Goal: Task Accomplishment & Management: Manage account settings

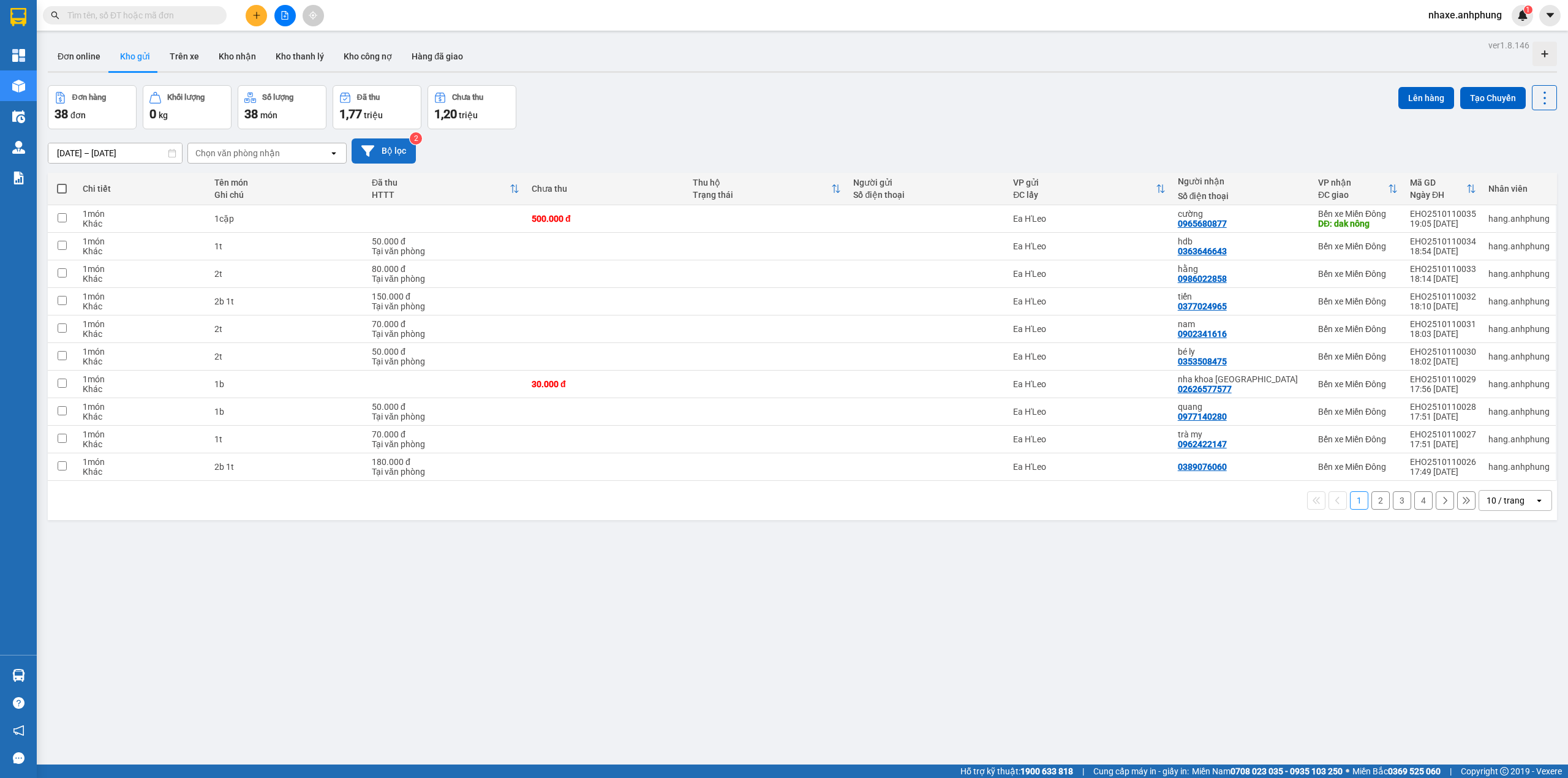
click at [388, 153] on button "Bộ lọc" at bounding box center [383, 150] width 65 height 25
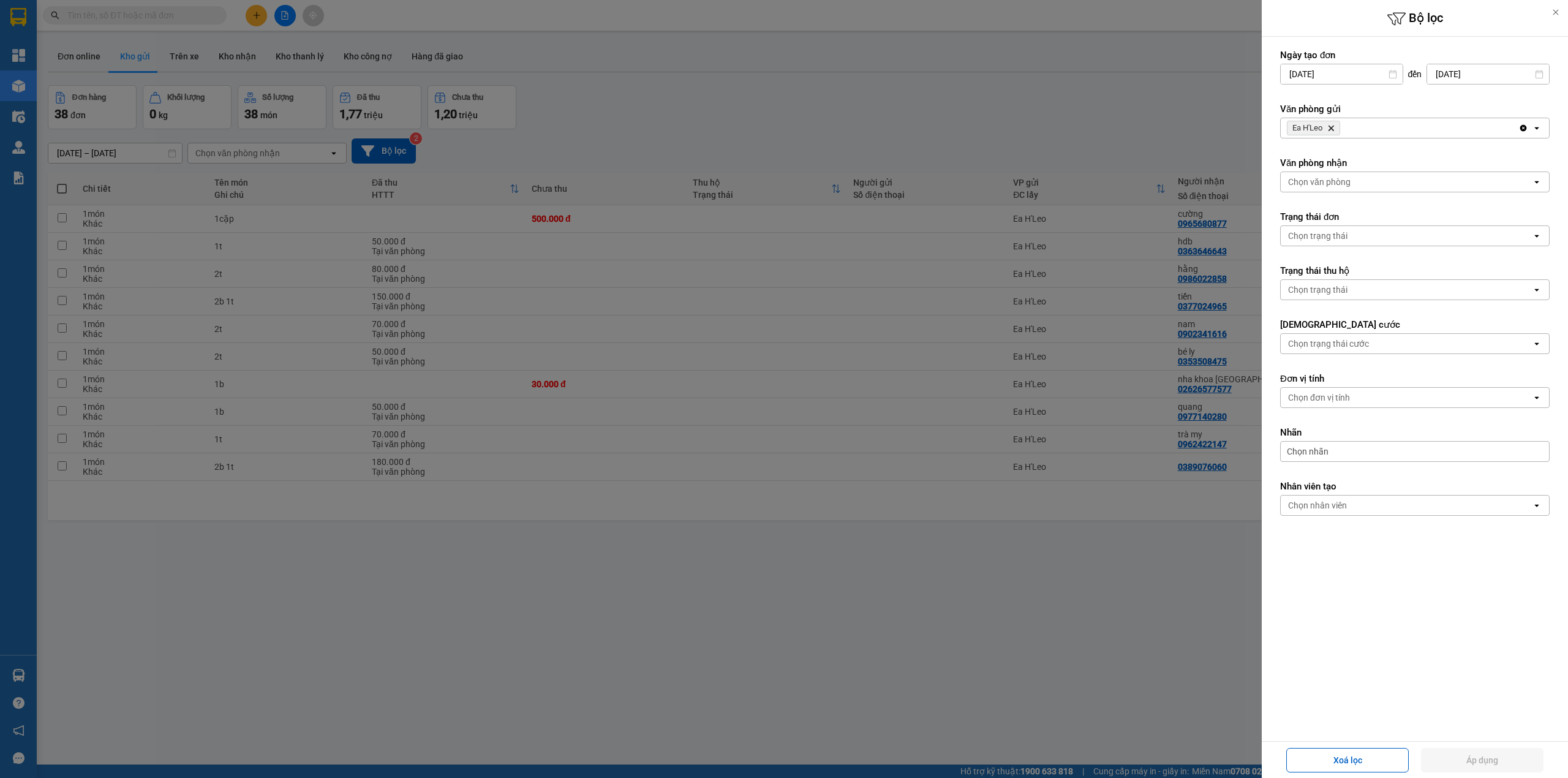
click at [1330, 130] on icon "Delete" at bounding box center [1331, 128] width 8 height 8
click at [1330, 130] on div "Chọn văn phòng" at bounding box center [1320, 128] width 62 height 12
click at [1302, 175] on span "Ea H'Leo" at bounding box center [1308, 177] width 36 height 12
click at [1338, 182] on div "Chọn văn phòng" at bounding box center [1320, 182] width 62 height 12
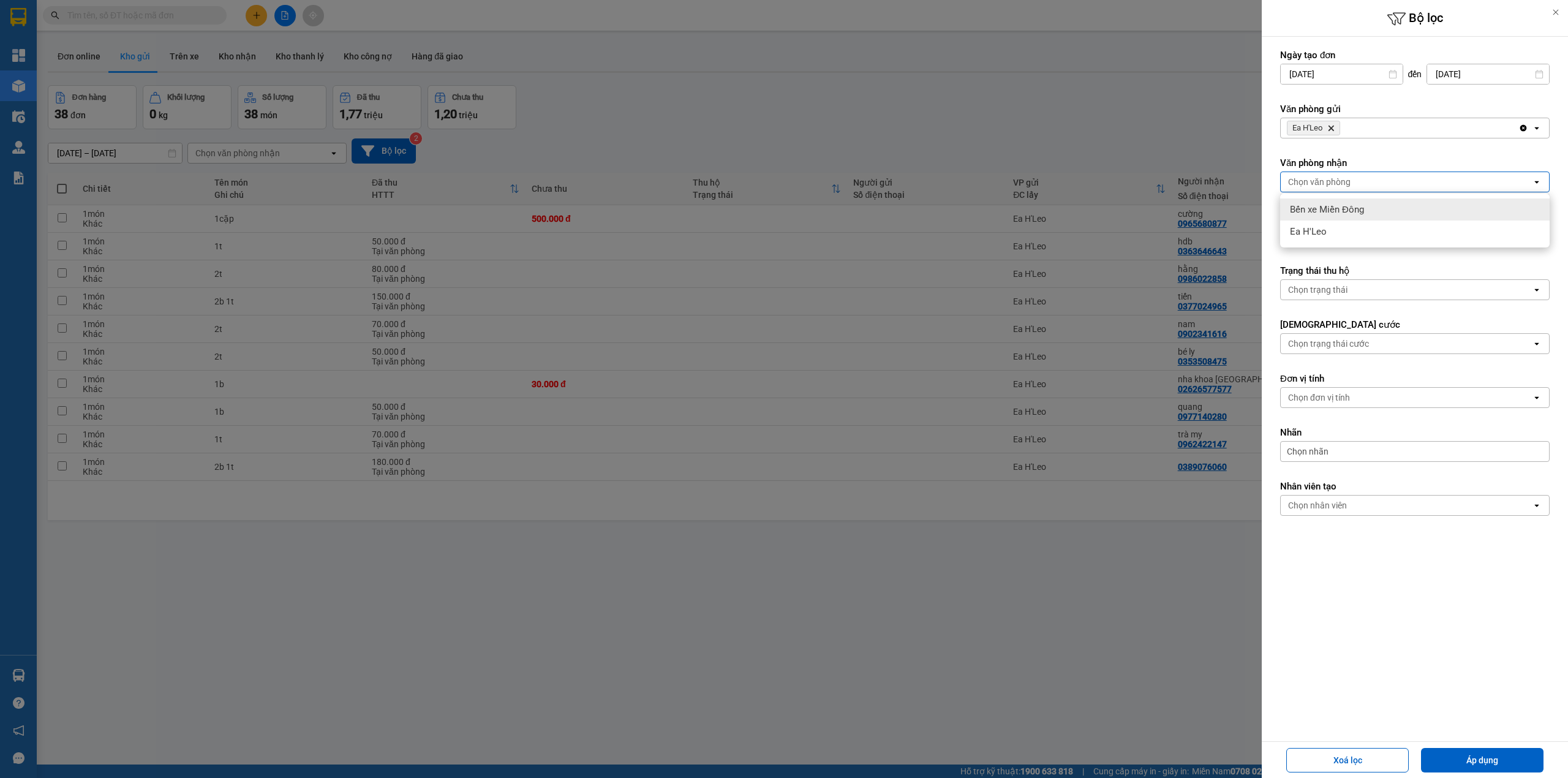
click at [1329, 202] on div "Bến xe Miền Đông" at bounding box center [1415, 209] width 269 height 22
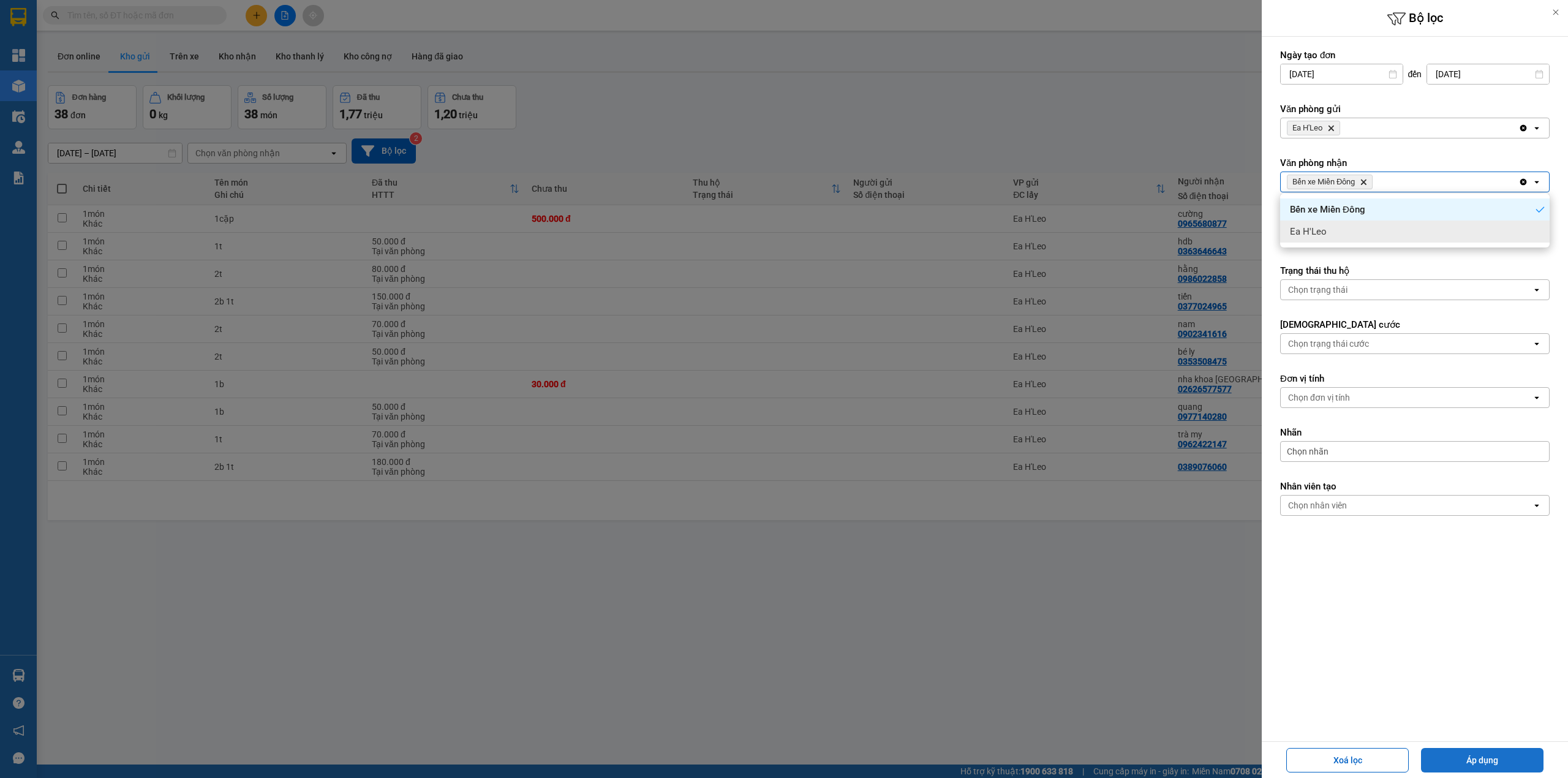
click at [1481, 764] on button "Áp dụng" at bounding box center [1482, 761] width 122 height 24
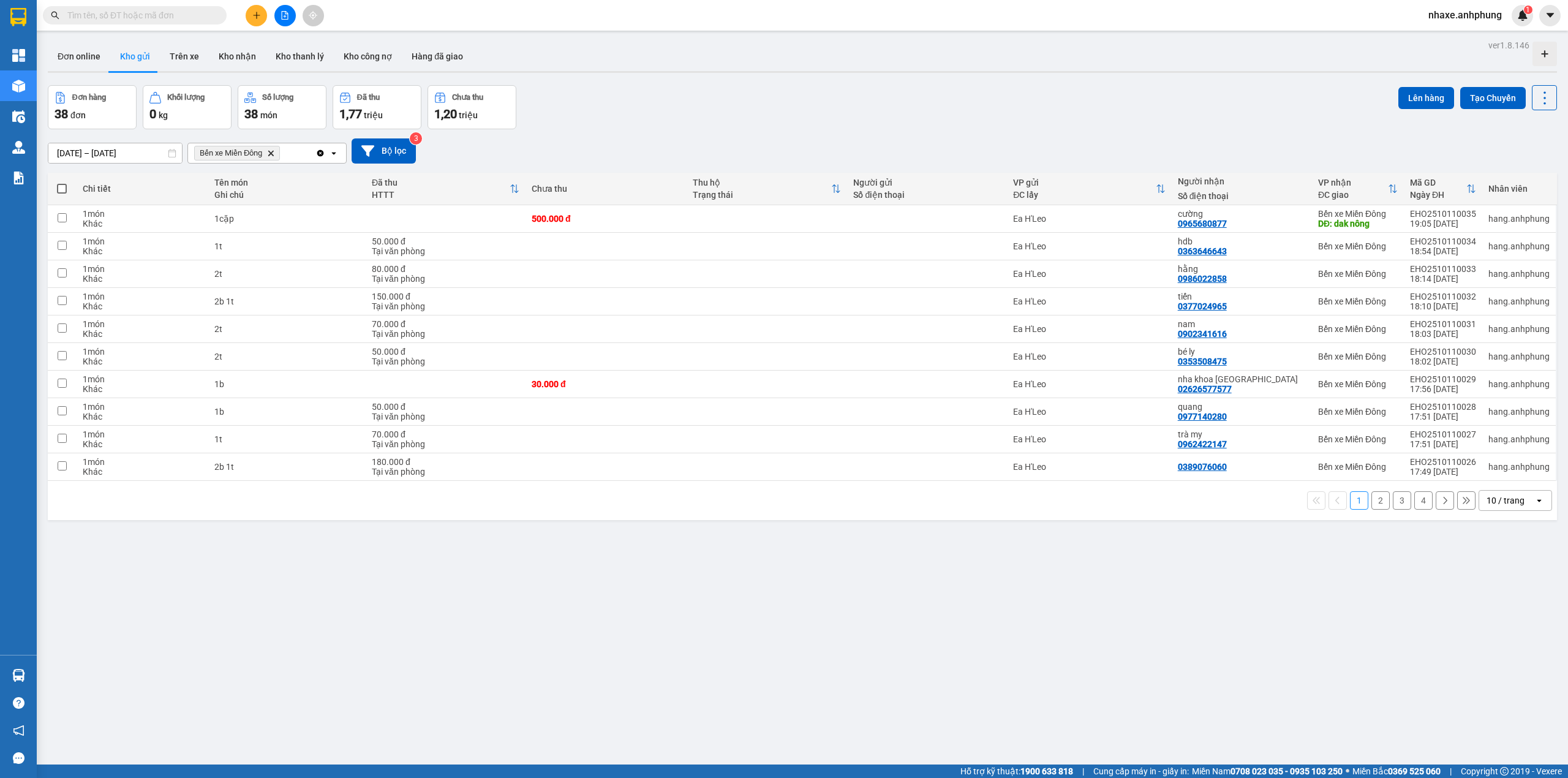
click at [1511, 506] on div "10 / trang" at bounding box center [1506, 500] width 38 height 12
click at [1507, 636] on span "100 / trang" at bounding box center [1498, 640] width 44 height 12
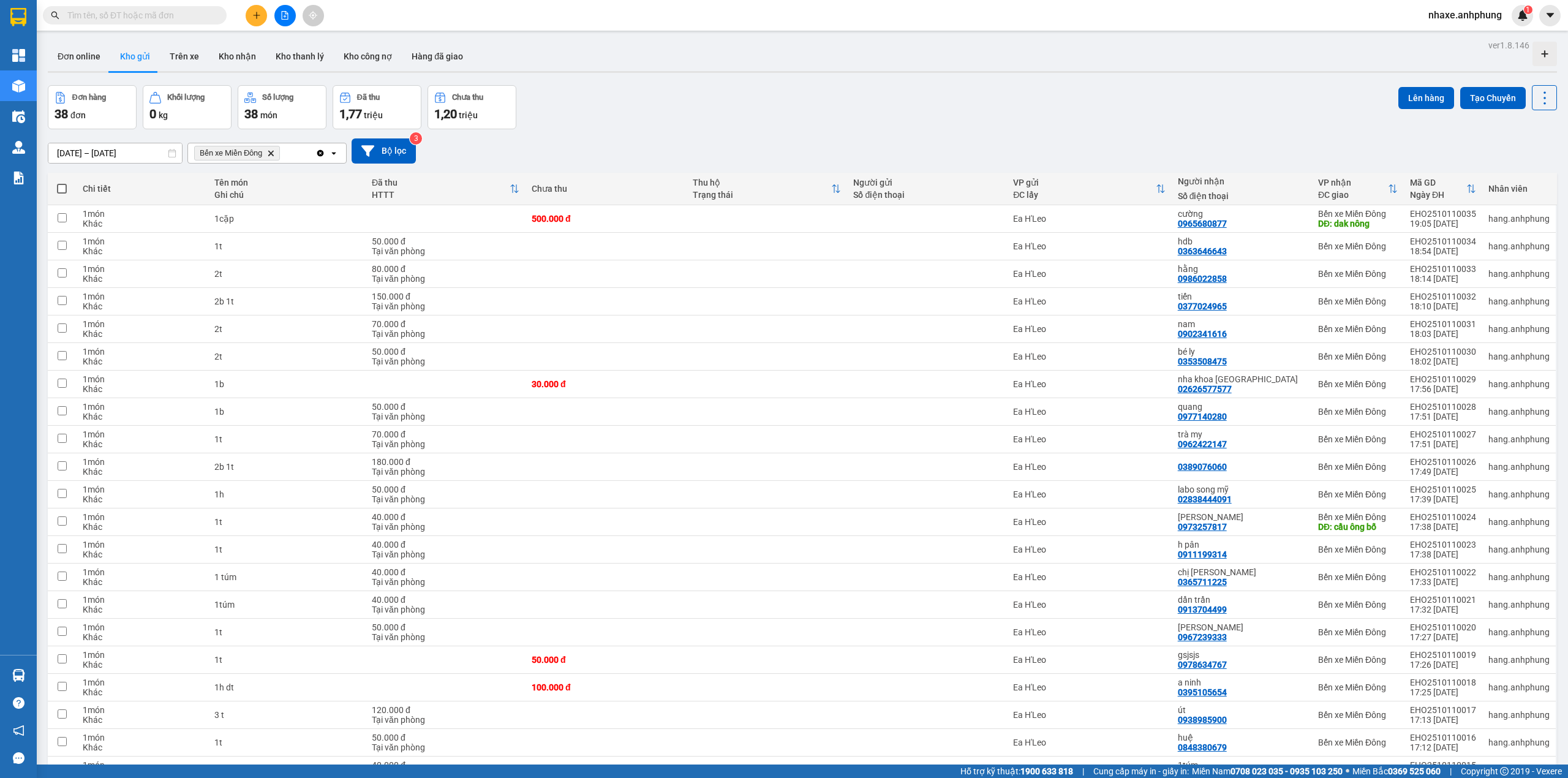
click at [62, 189] on span at bounding box center [61, 188] width 10 height 10
click at [62, 183] on input "checkbox" at bounding box center [62, 183] width 0 height 0
checkbox input "true"
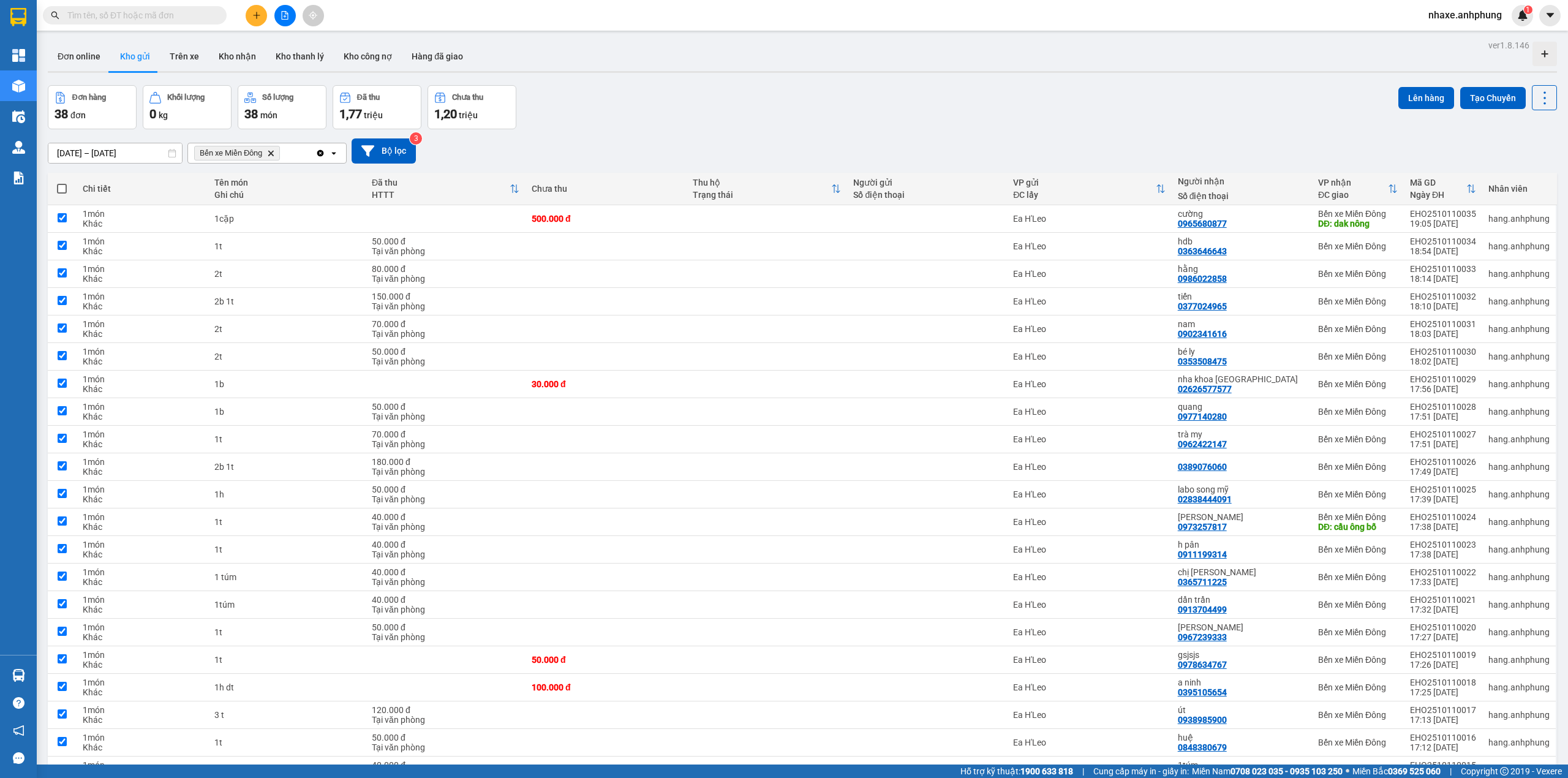
checkbox input "true"
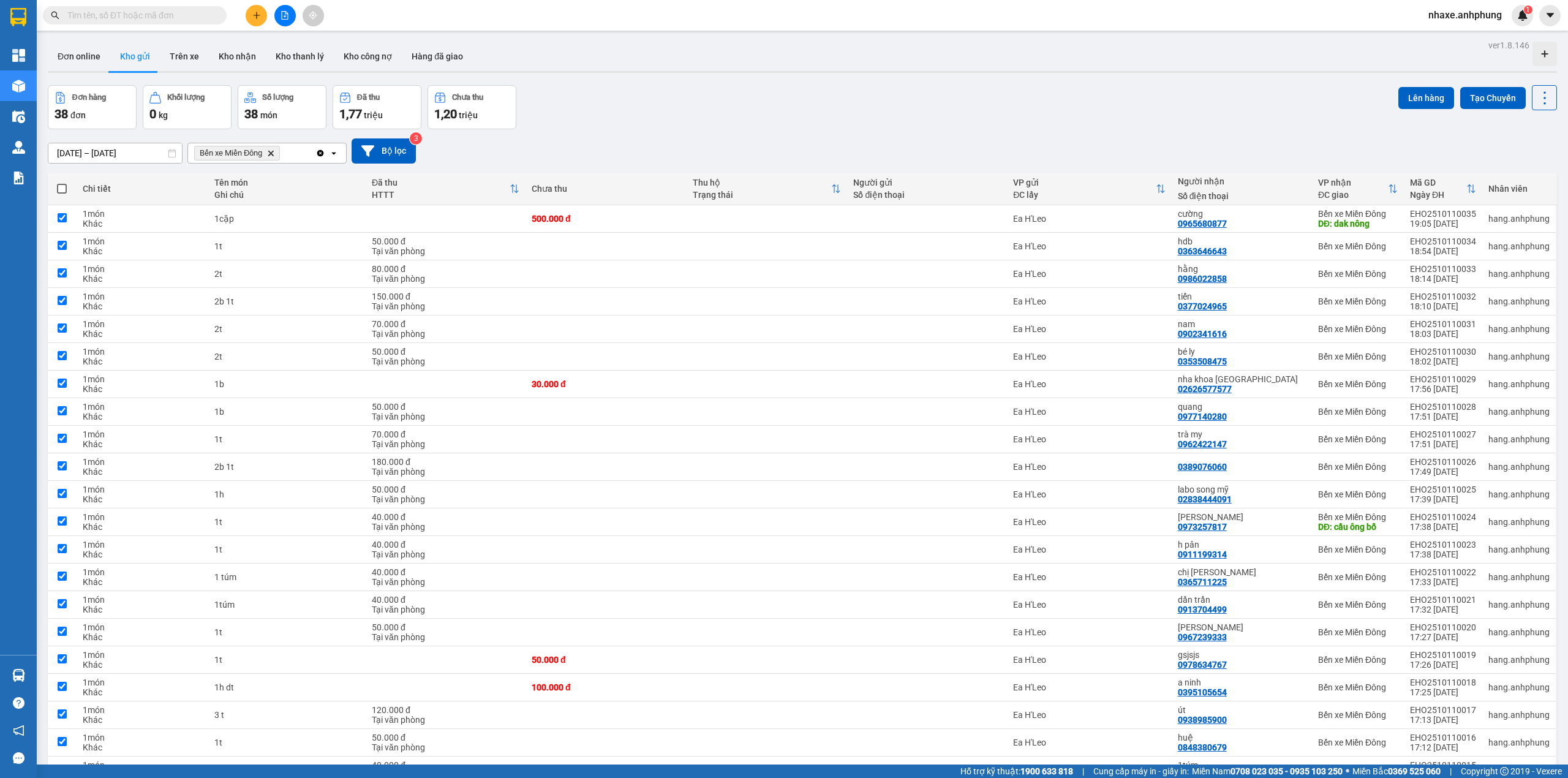
checkbox input "true"
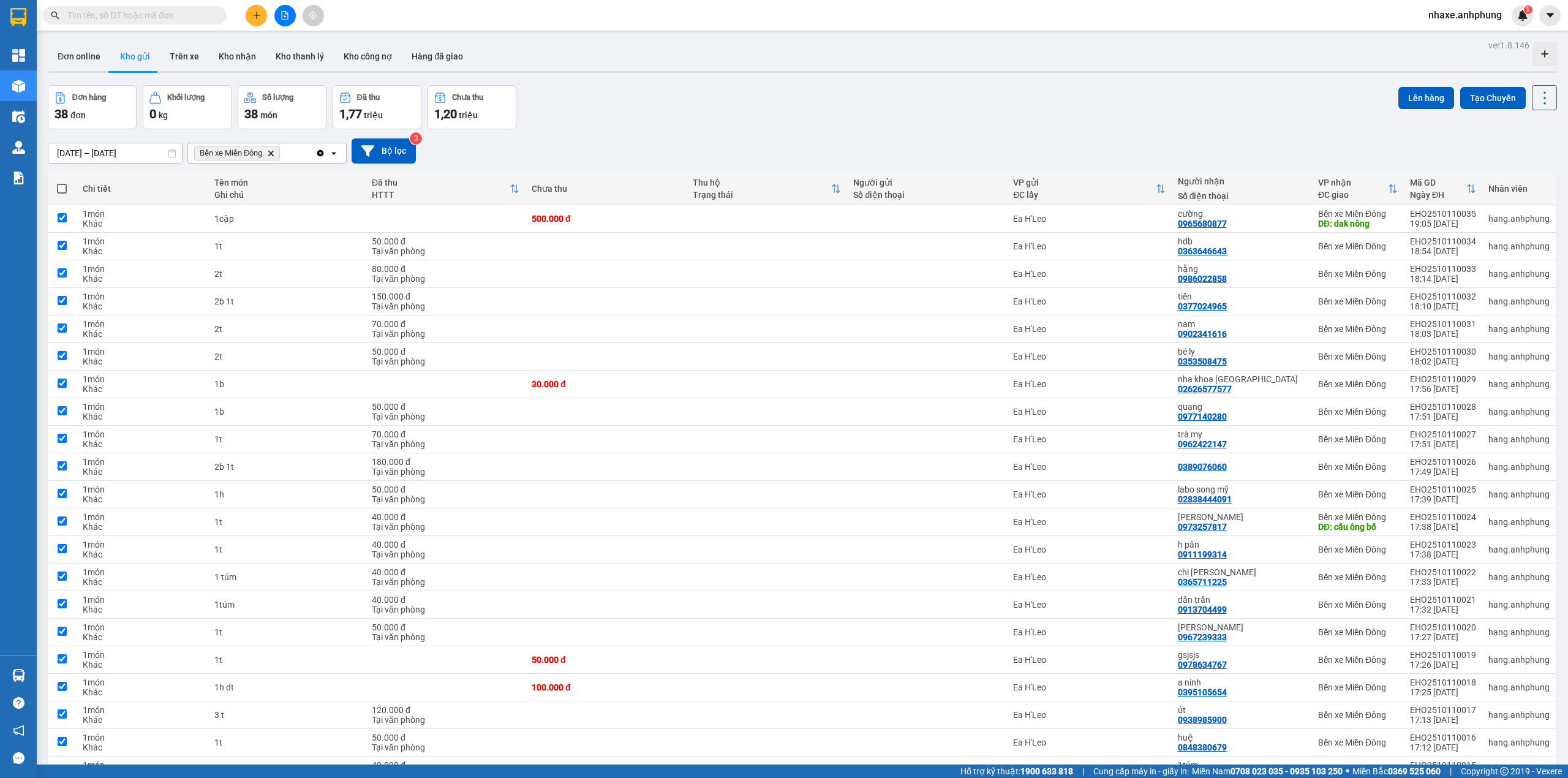
checkbox input "true"
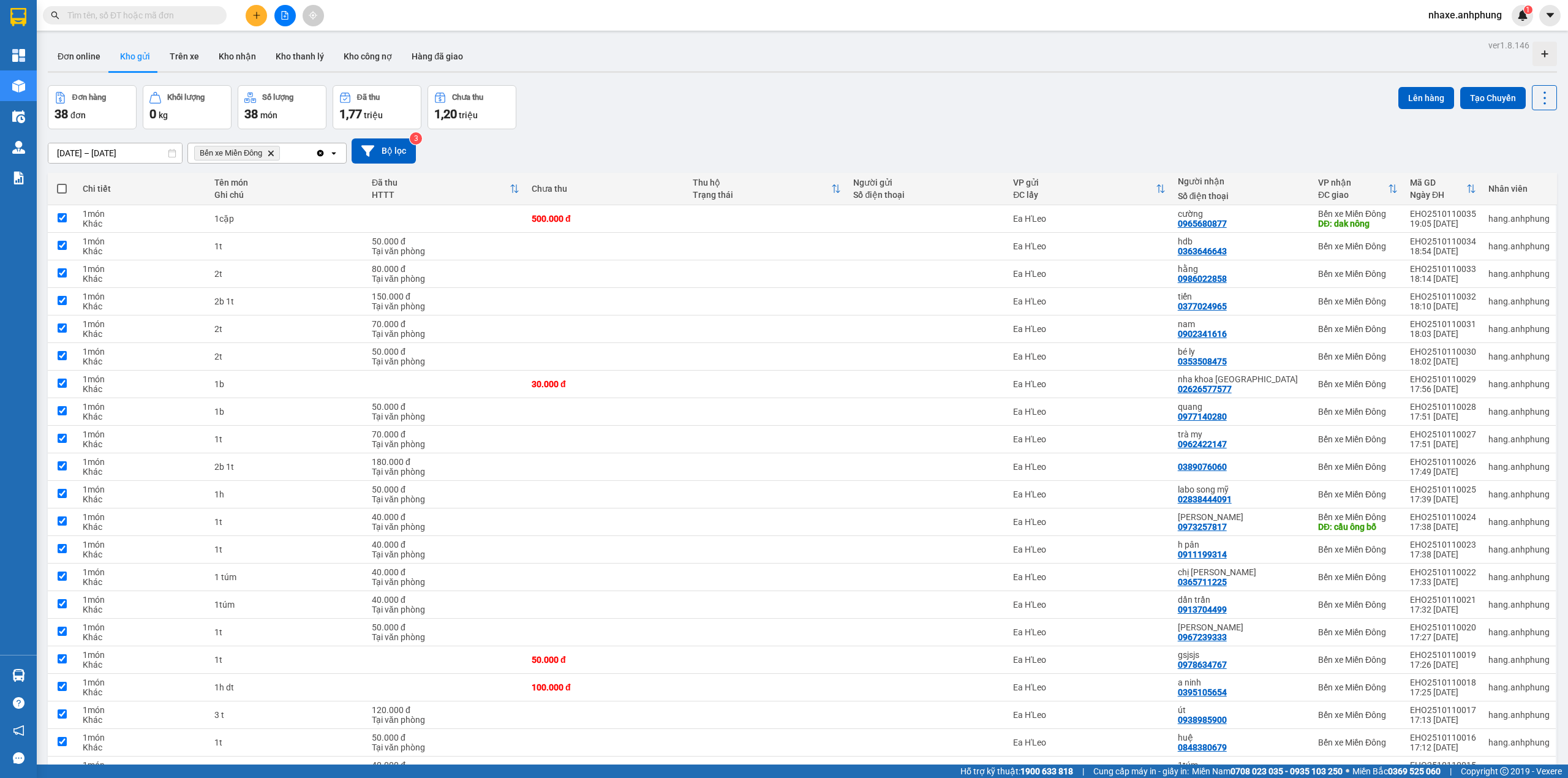
checkbox input "true"
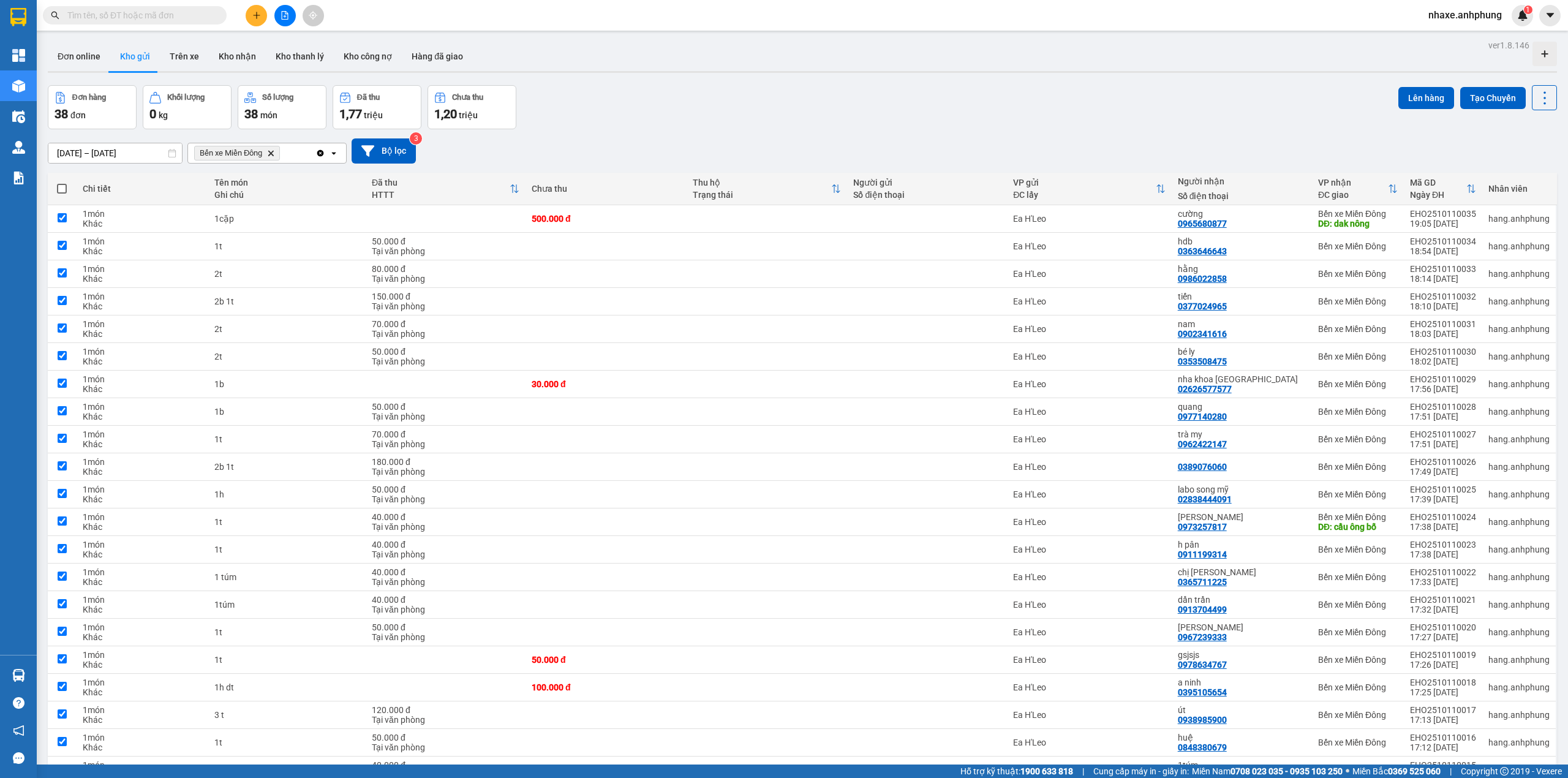
checkbox input "true"
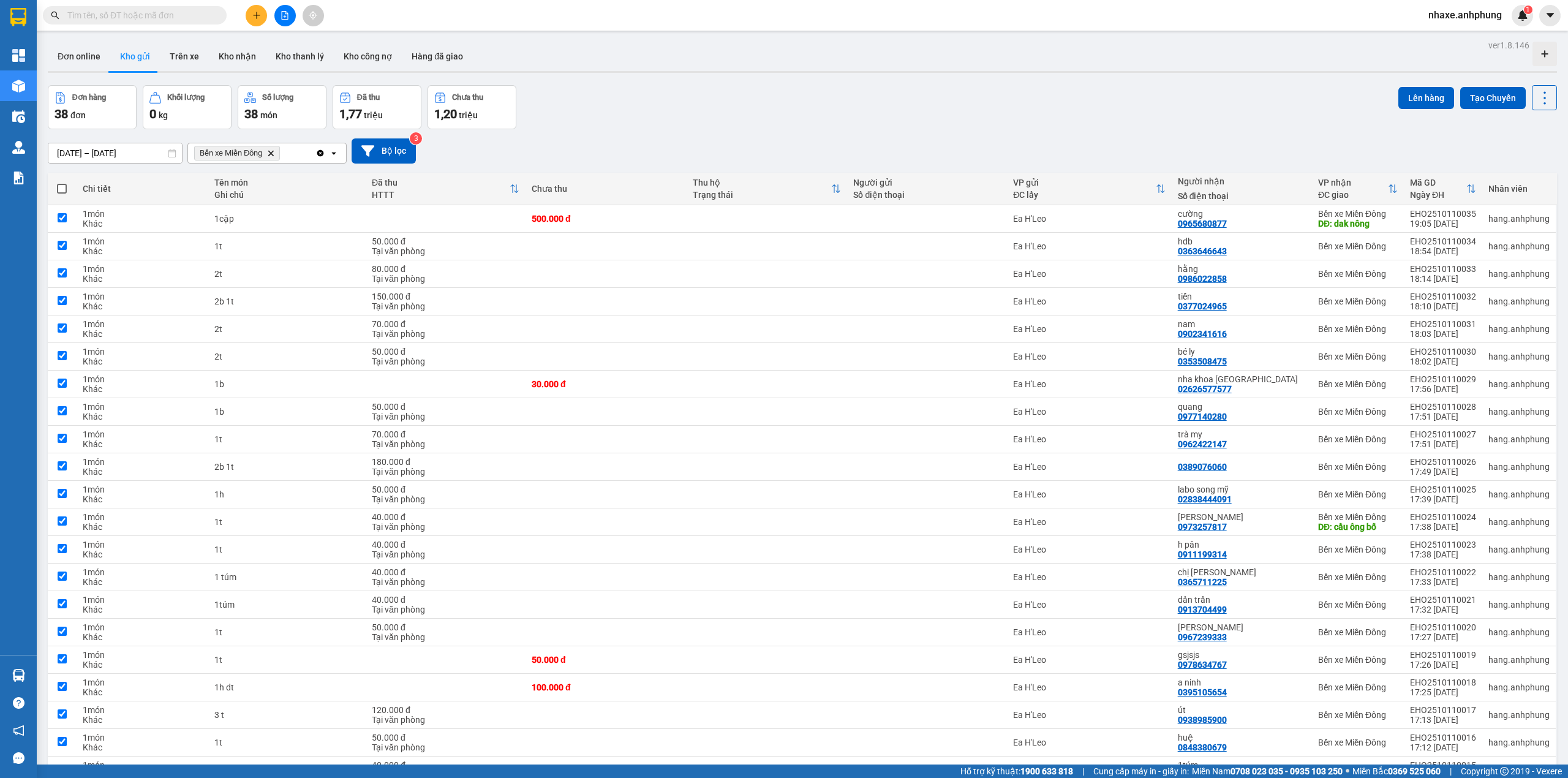
checkbox input "true"
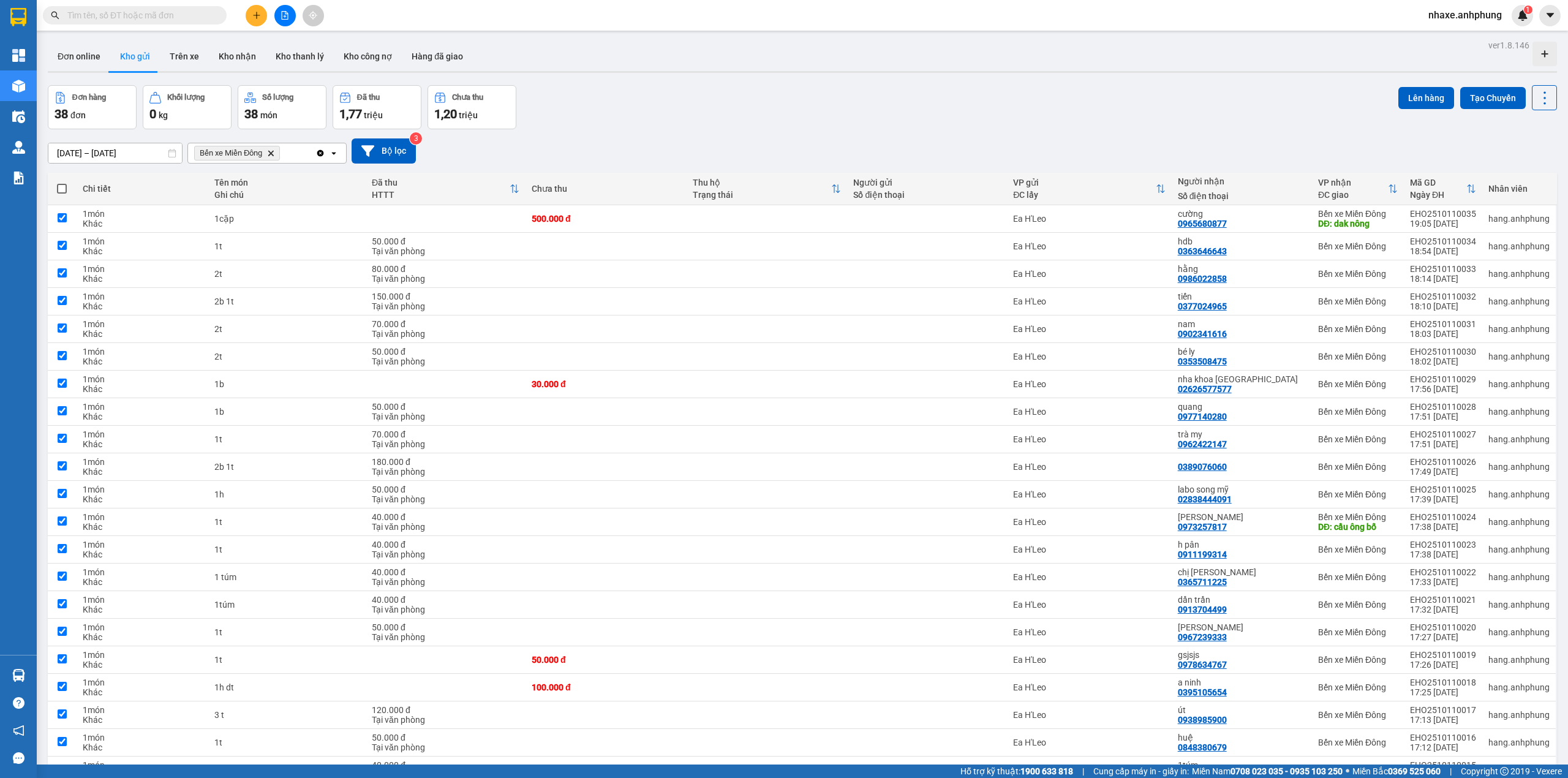
checkbox input "true"
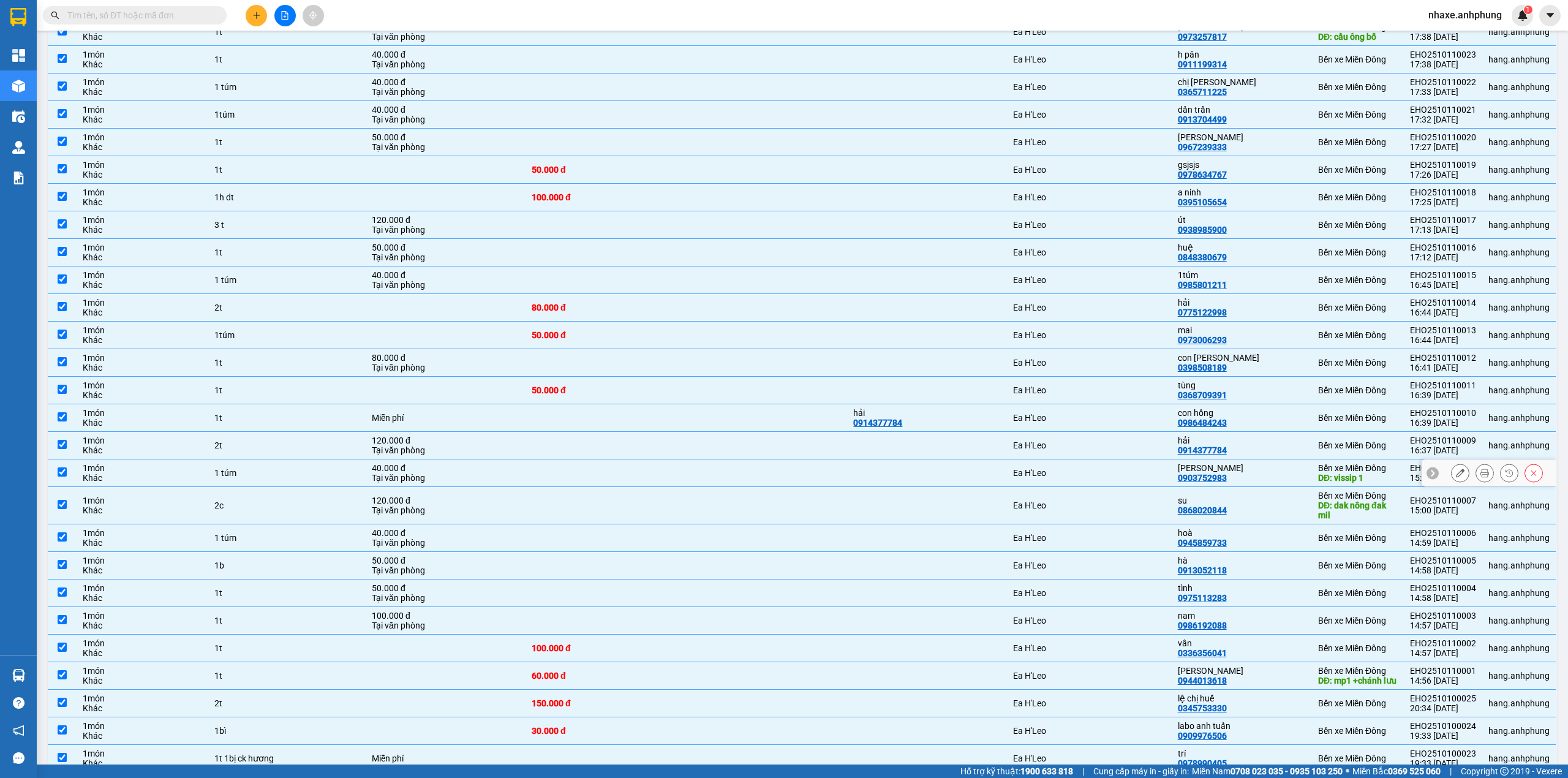
scroll to position [567, 0]
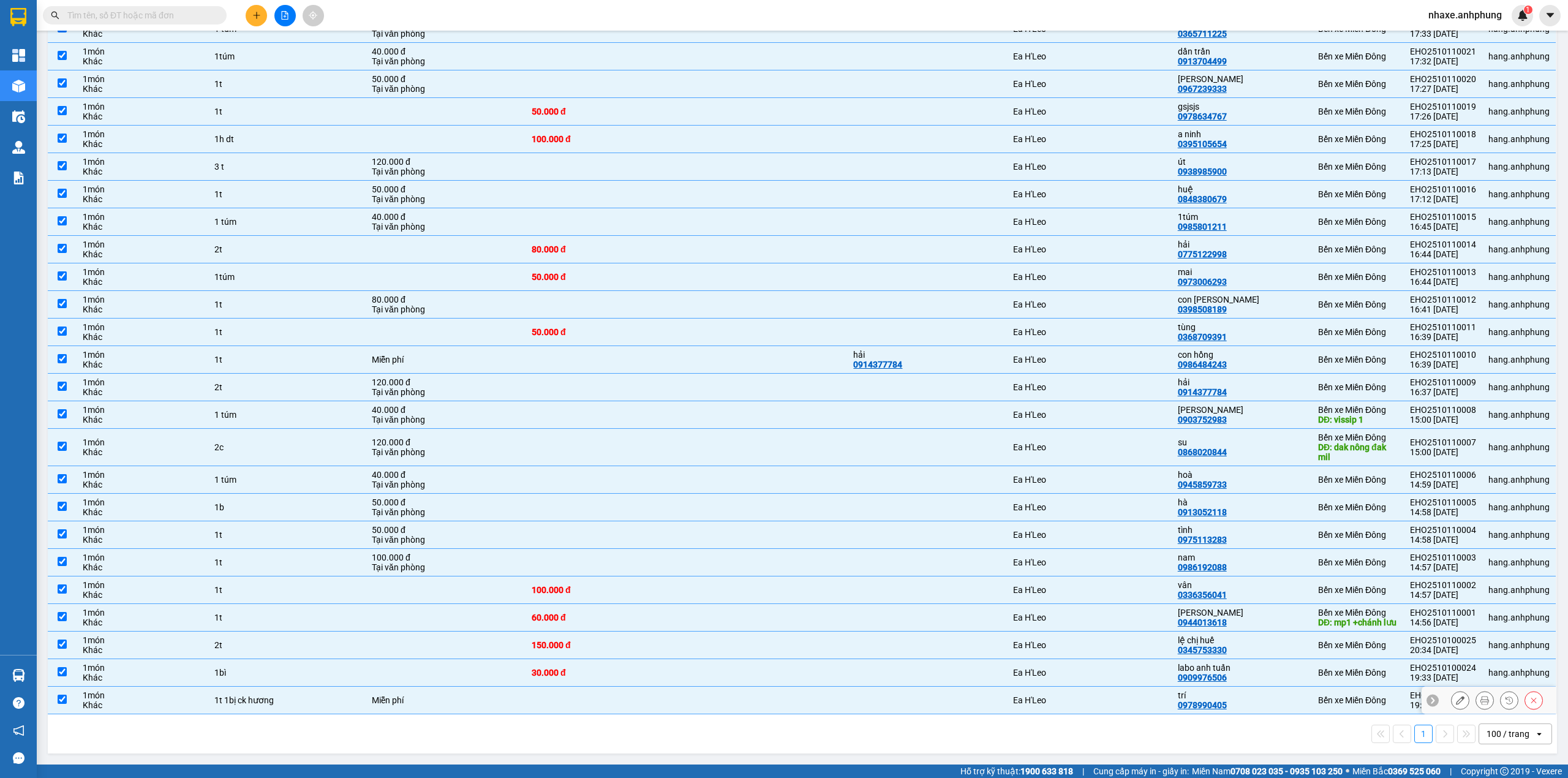
click at [558, 704] on td at bounding box center [606, 701] width 161 height 27
checkbox input "false"
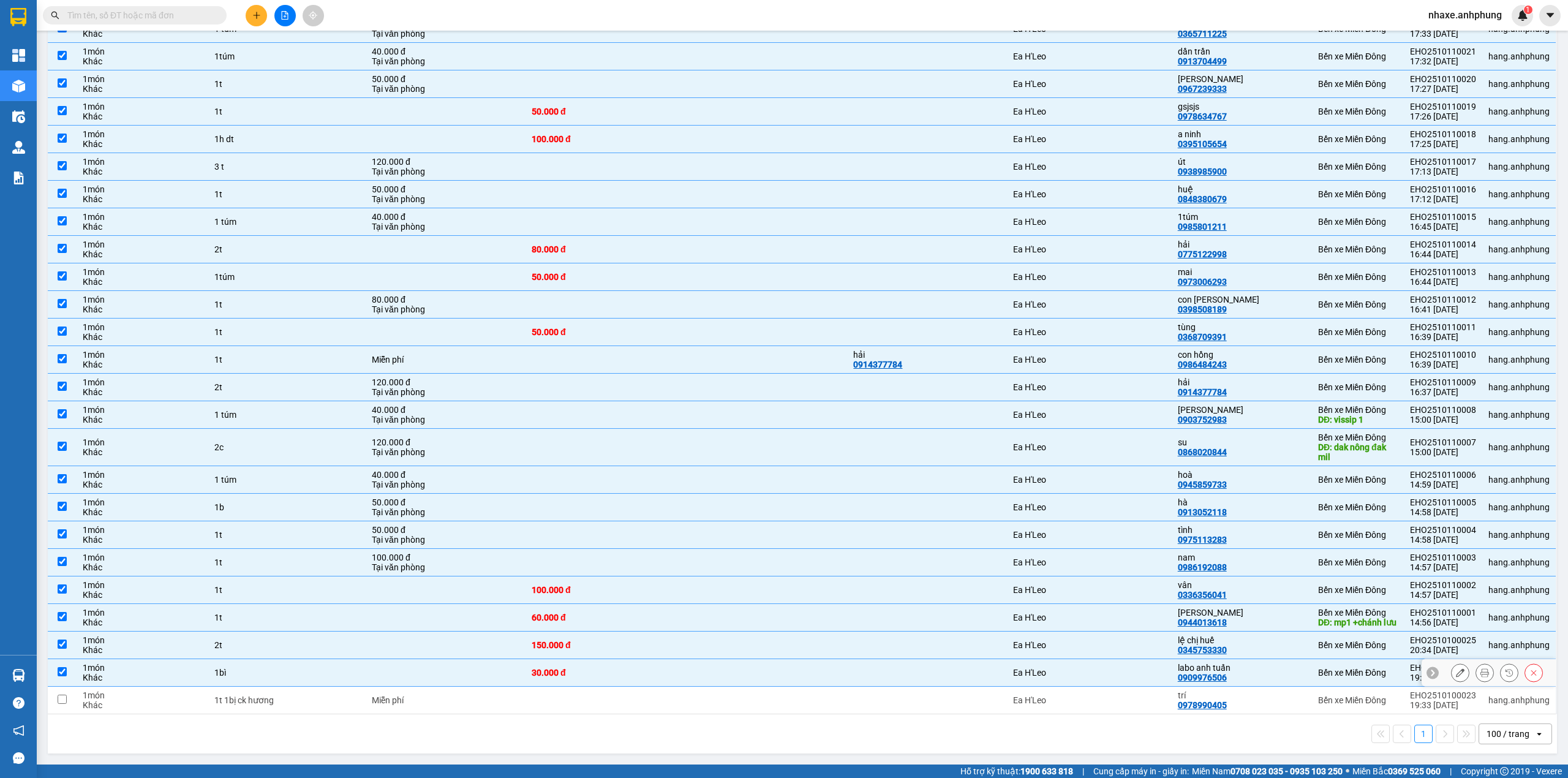
click at [584, 665] on td "30.000 đ" at bounding box center [606, 673] width 161 height 27
checkbox input "false"
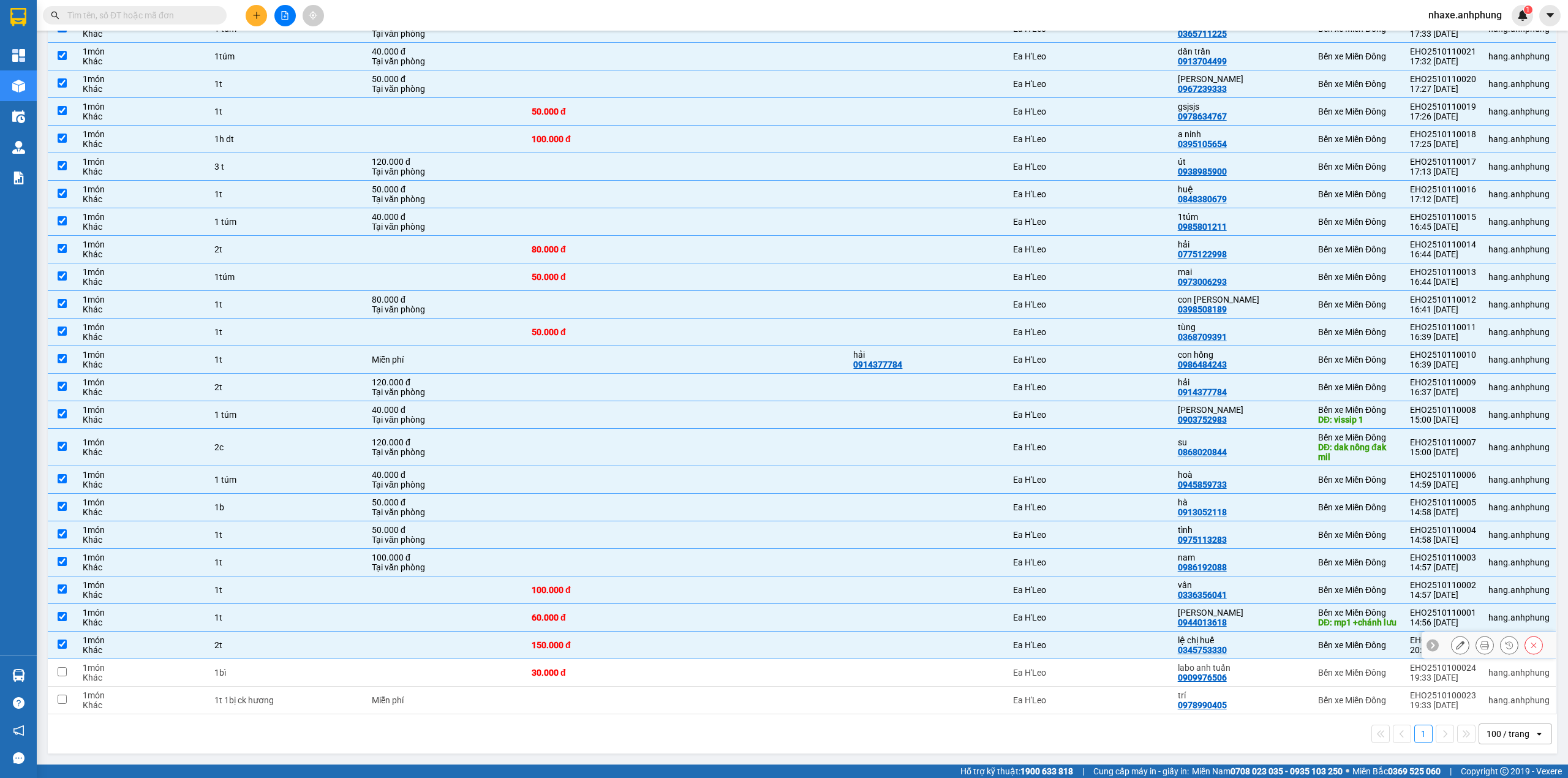
click at [588, 642] on div "150.000 đ" at bounding box center [606, 645] width 149 height 10
checkbox input "false"
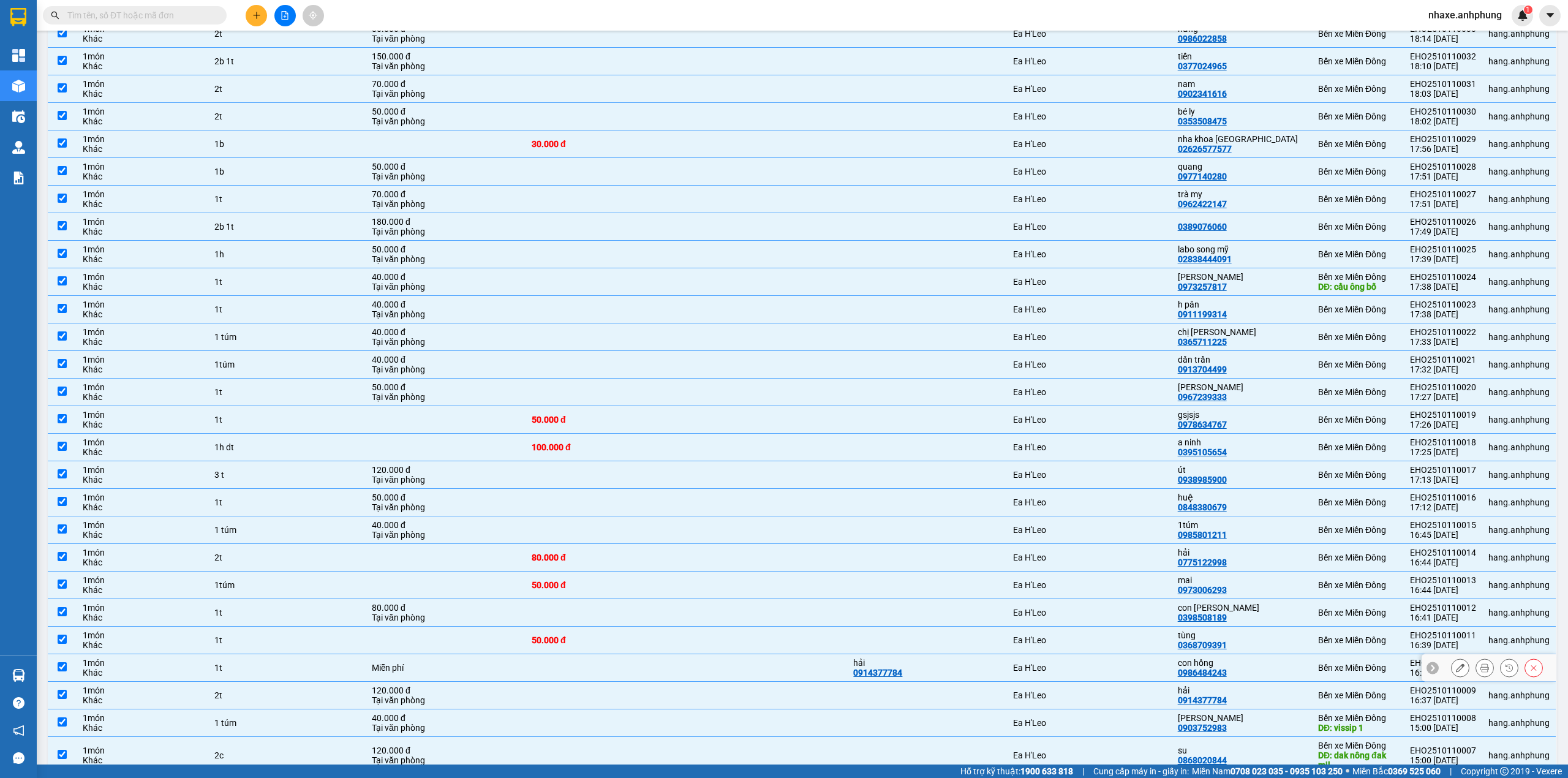
scroll to position [0, 0]
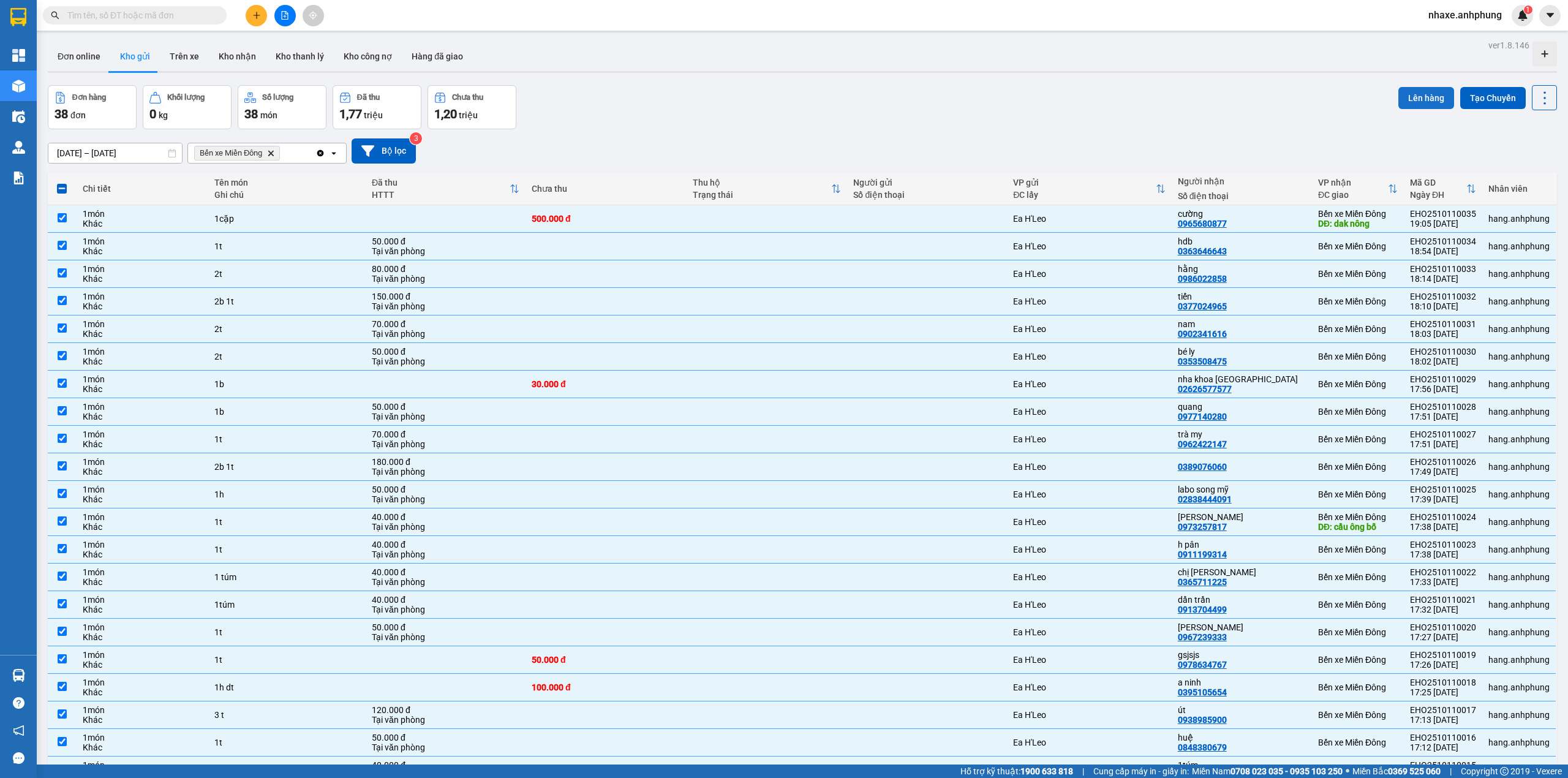
click at [1400, 97] on button "Lên hàng" at bounding box center [1426, 98] width 55 height 22
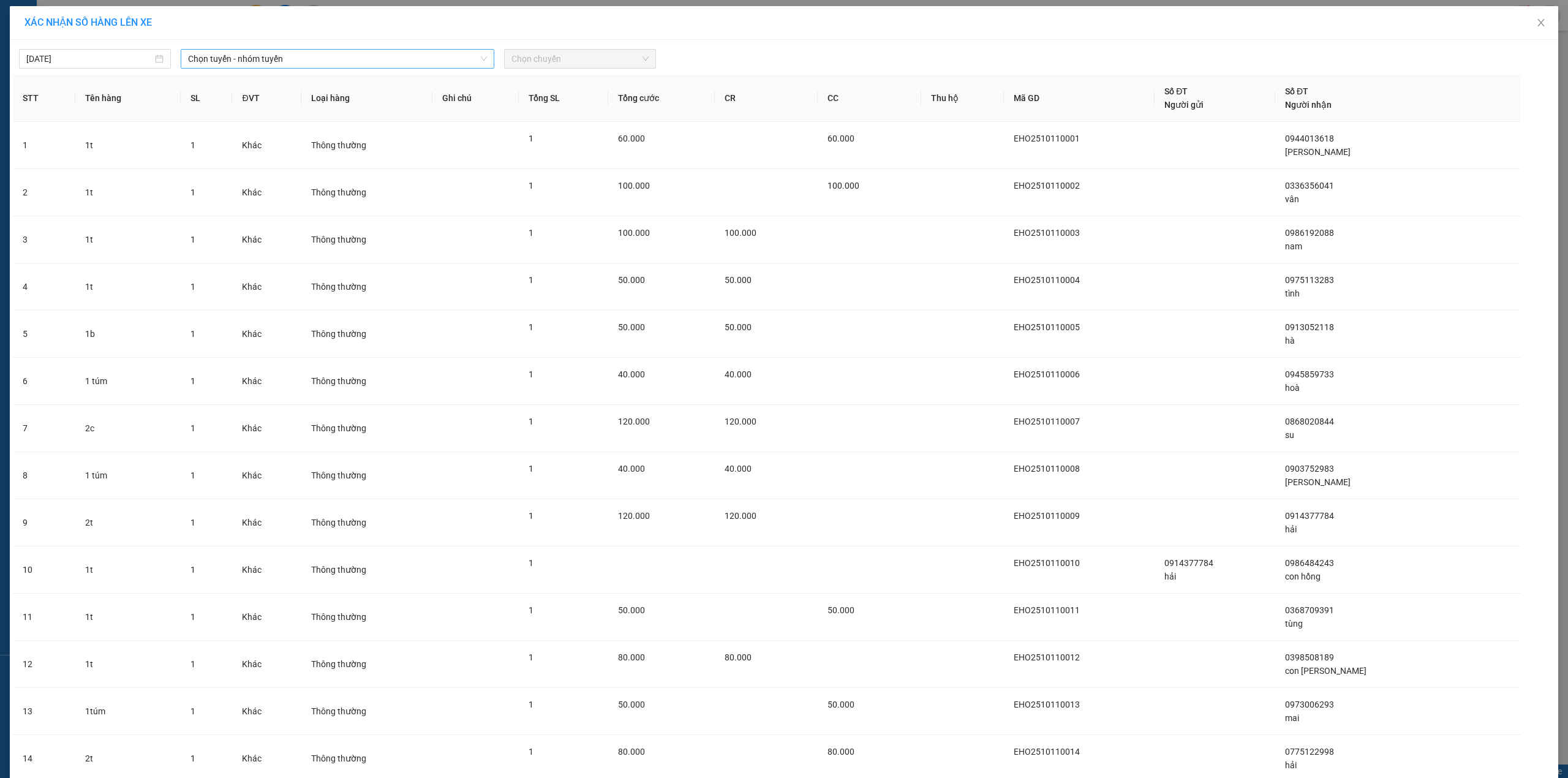
click at [342, 62] on span "Chọn tuyến - nhóm tuyến" at bounding box center [338, 58] width 299 height 18
click at [261, 125] on li "Ea H'[PERSON_NAME]" at bounding box center [336, 123] width 312 height 20
click at [521, 56] on span "Chọn chuyến" at bounding box center [580, 58] width 137 height 18
click at [567, 100] on div "19:00 - 47B-029.87" at bounding box center [562, 103] width 110 height 14
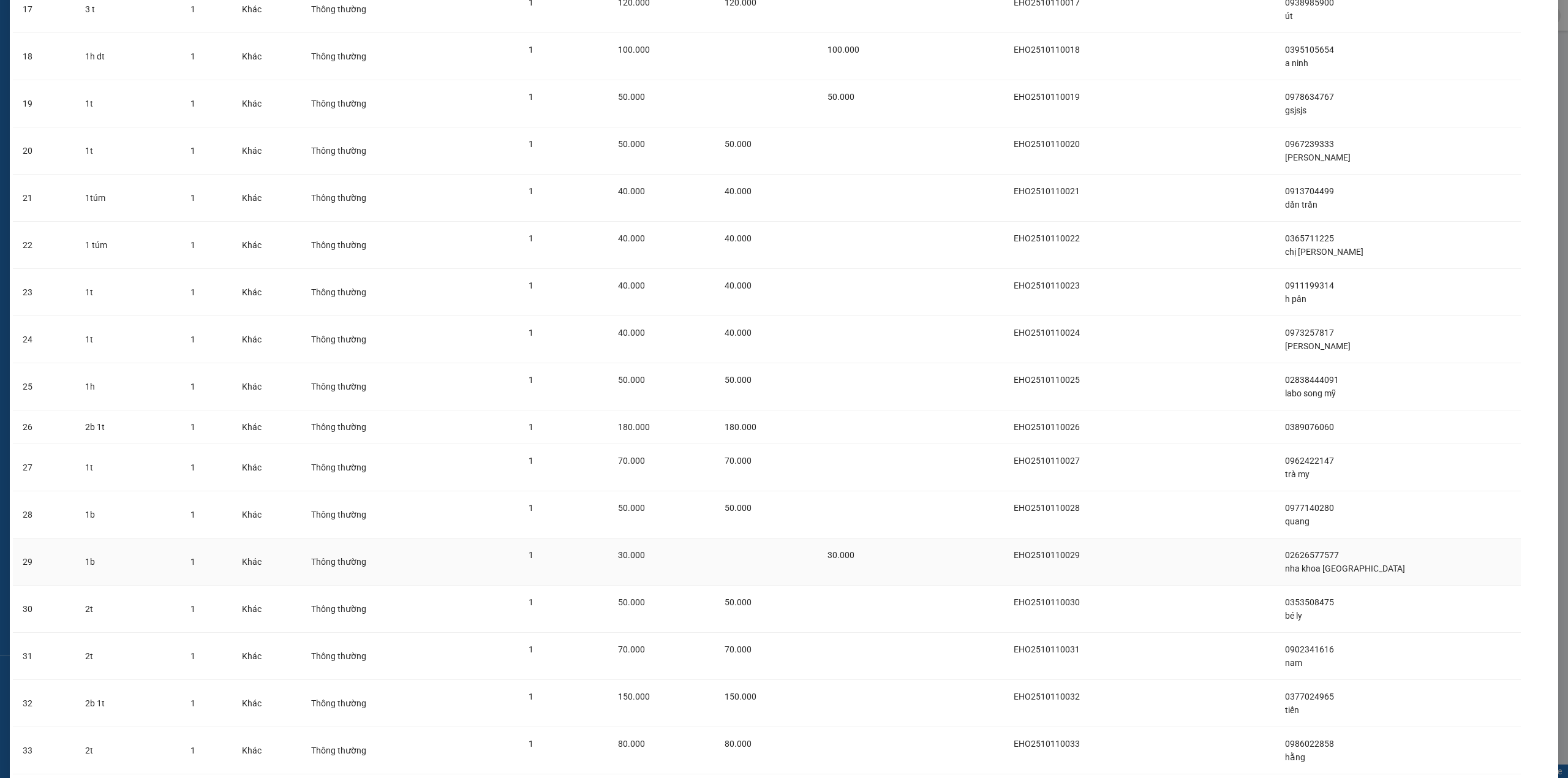
scroll to position [1085, 0]
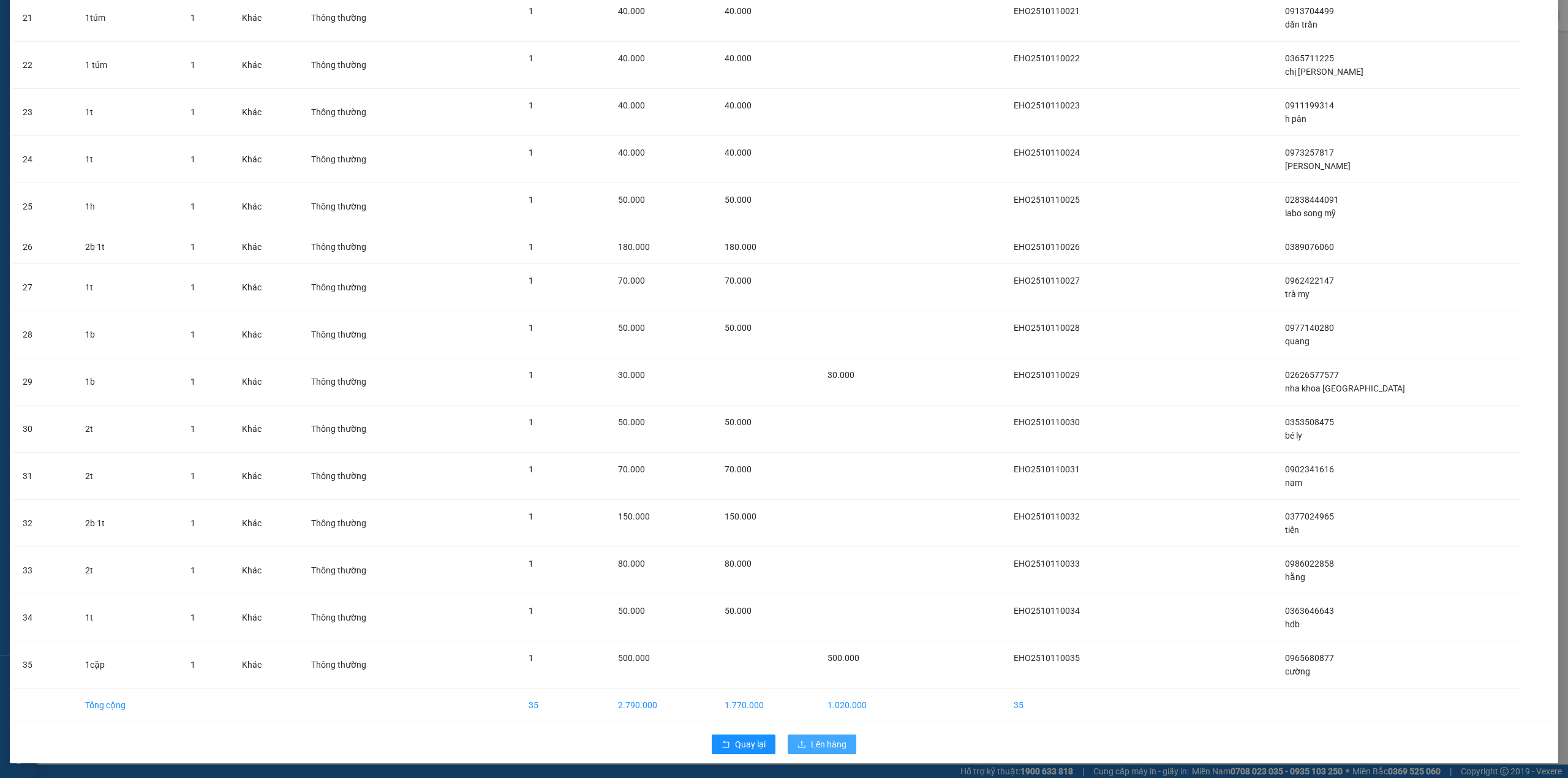
click at [811, 744] on span "Lên hàng" at bounding box center [829, 745] width 36 height 14
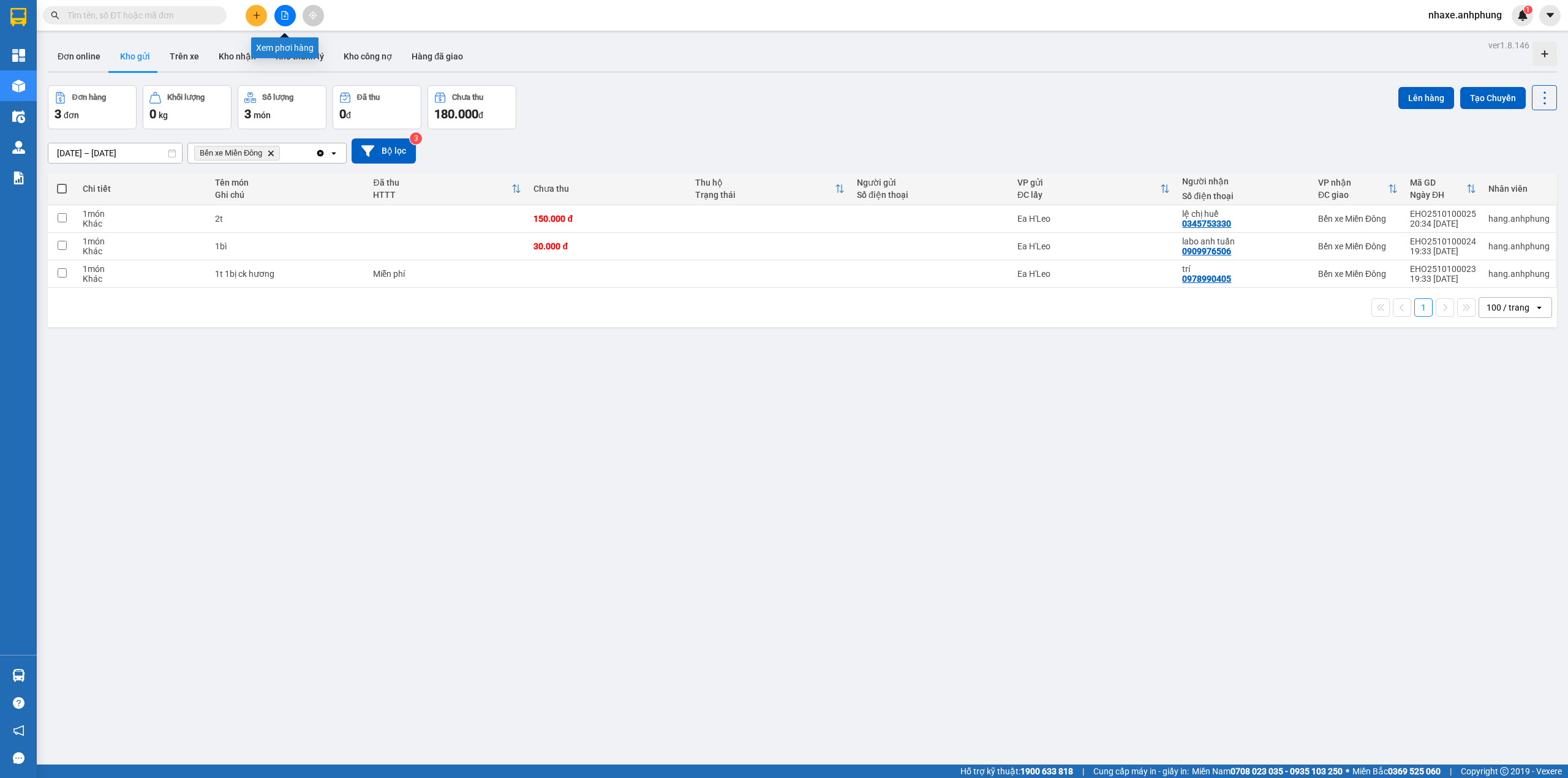
click at [282, 15] on icon "file-add" at bounding box center [285, 15] width 8 height 8
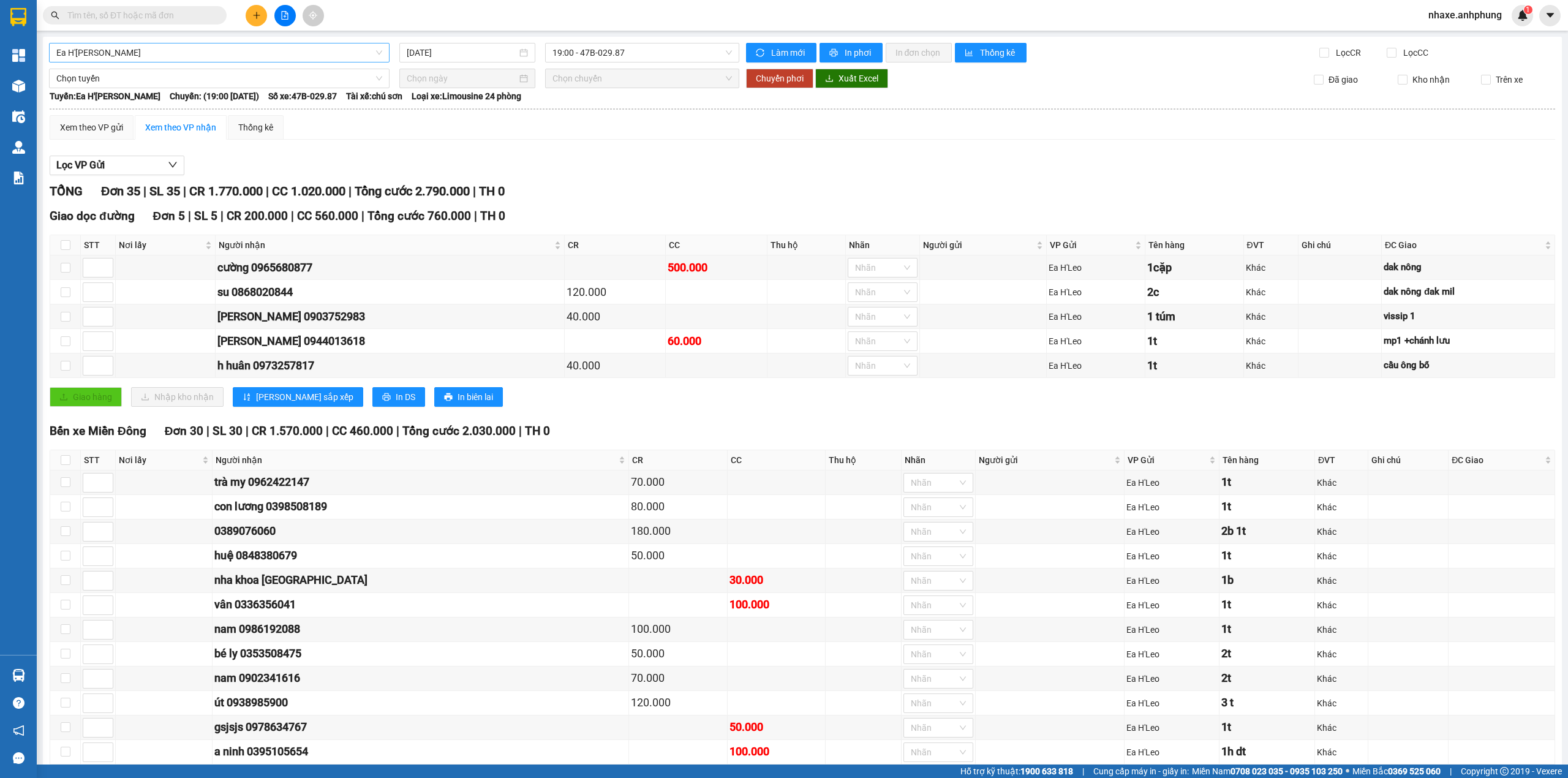
click at [177, 57] on span "Ea H'[PERSON_NAME]" at bounding box center [219, 52] width 326 height 18
click at [143, 97] on div "Ea H'[PERSON_NAME]" at bounding box center [217, 97] width 323 height 14
click at [856, 57] on span "In phơi" at bounding box center [858, 53] width 28 height 14
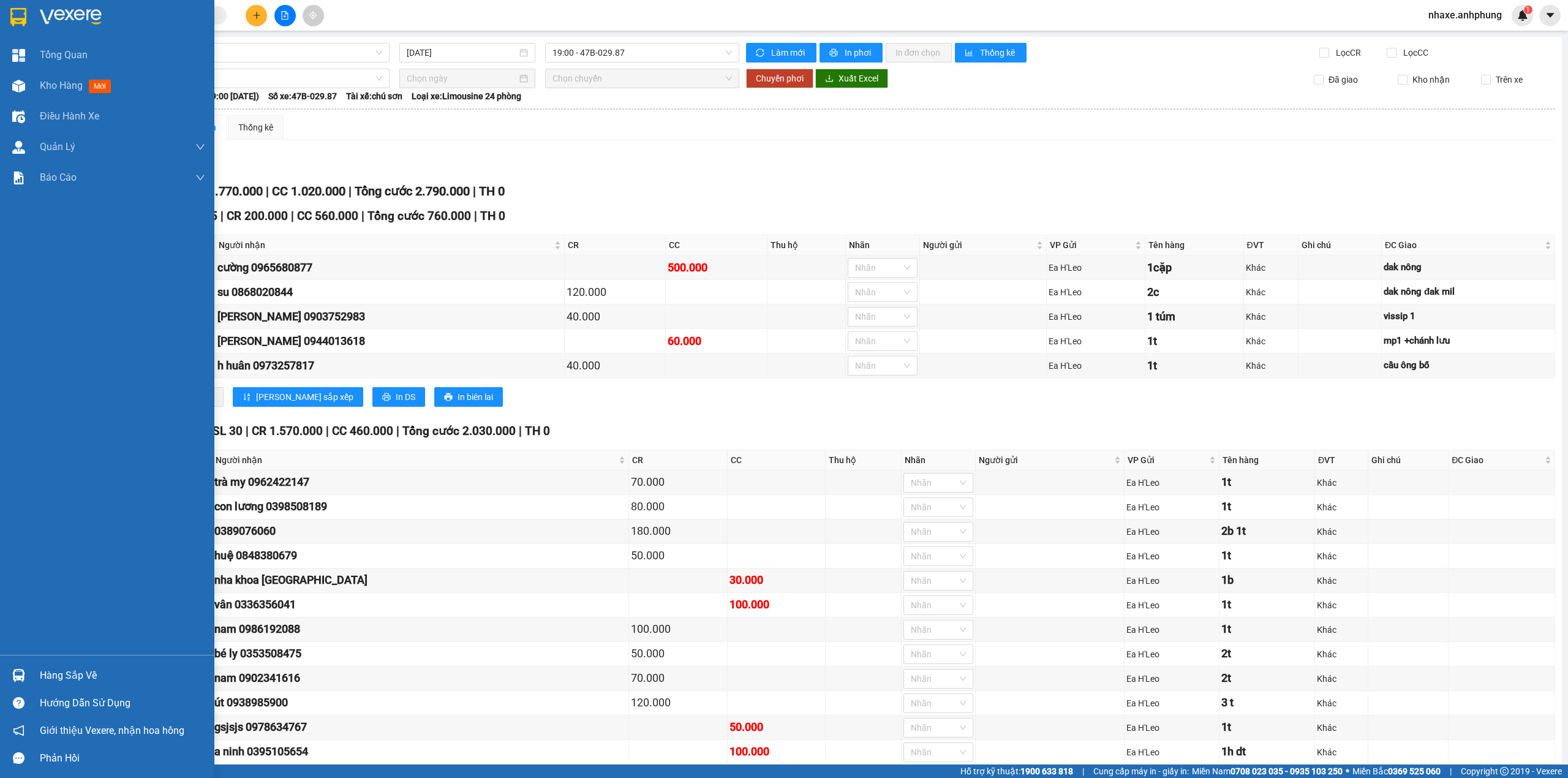
click at [67, 8] on img at bounding box center [71, 17] width 62 height 18
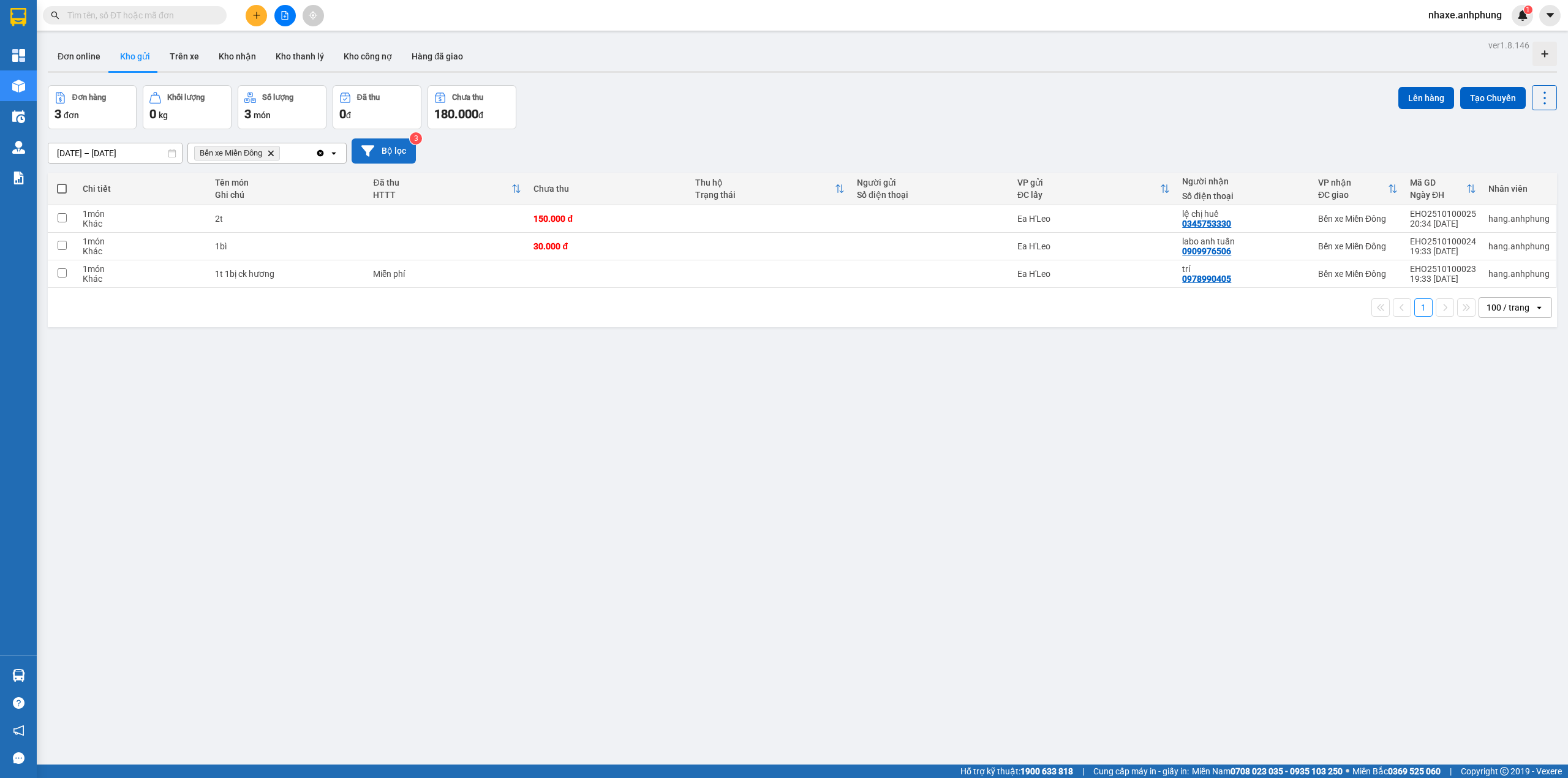
click at [395, 153] on button "Bộ lọc" at bounding box center [383, 150] width 65 height 25
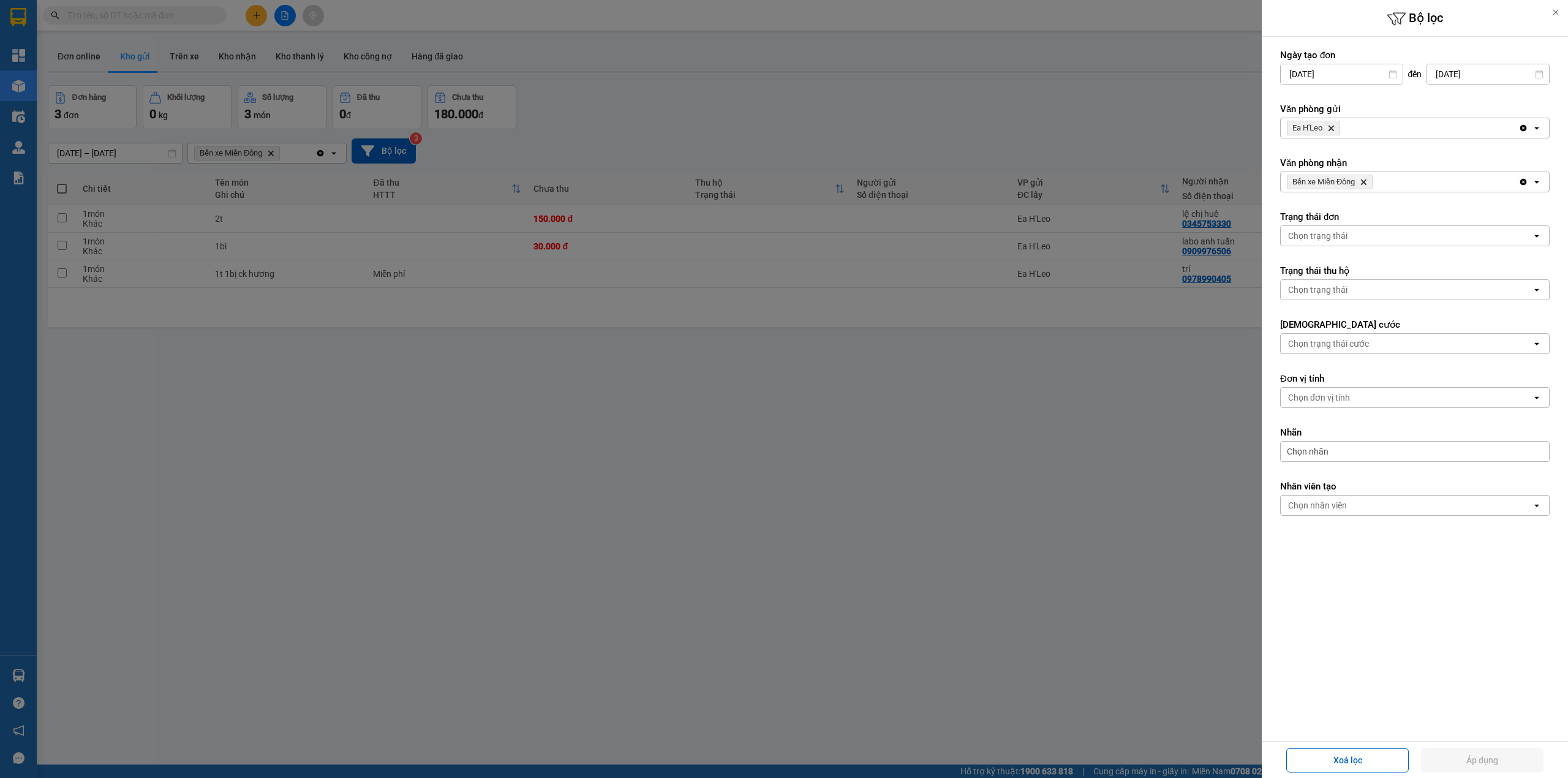
click at [1337, 128] on span "Ea H'[PERSON_NAME]" at bounding box center [1314, 128] width 53 height 14
click at [1334, 128] on icon "Delete" at bounding box center [1331, 128] width 8 height 8
click at [1334, 128] on div "Chọn văn phòng" at bounding box center [1320, 128] width 62 height 12
click at [1317, 141] on ul "Bến xe Miền Đông Ea H'Leo" at bounding box center [1415, 165] width 269 height 54
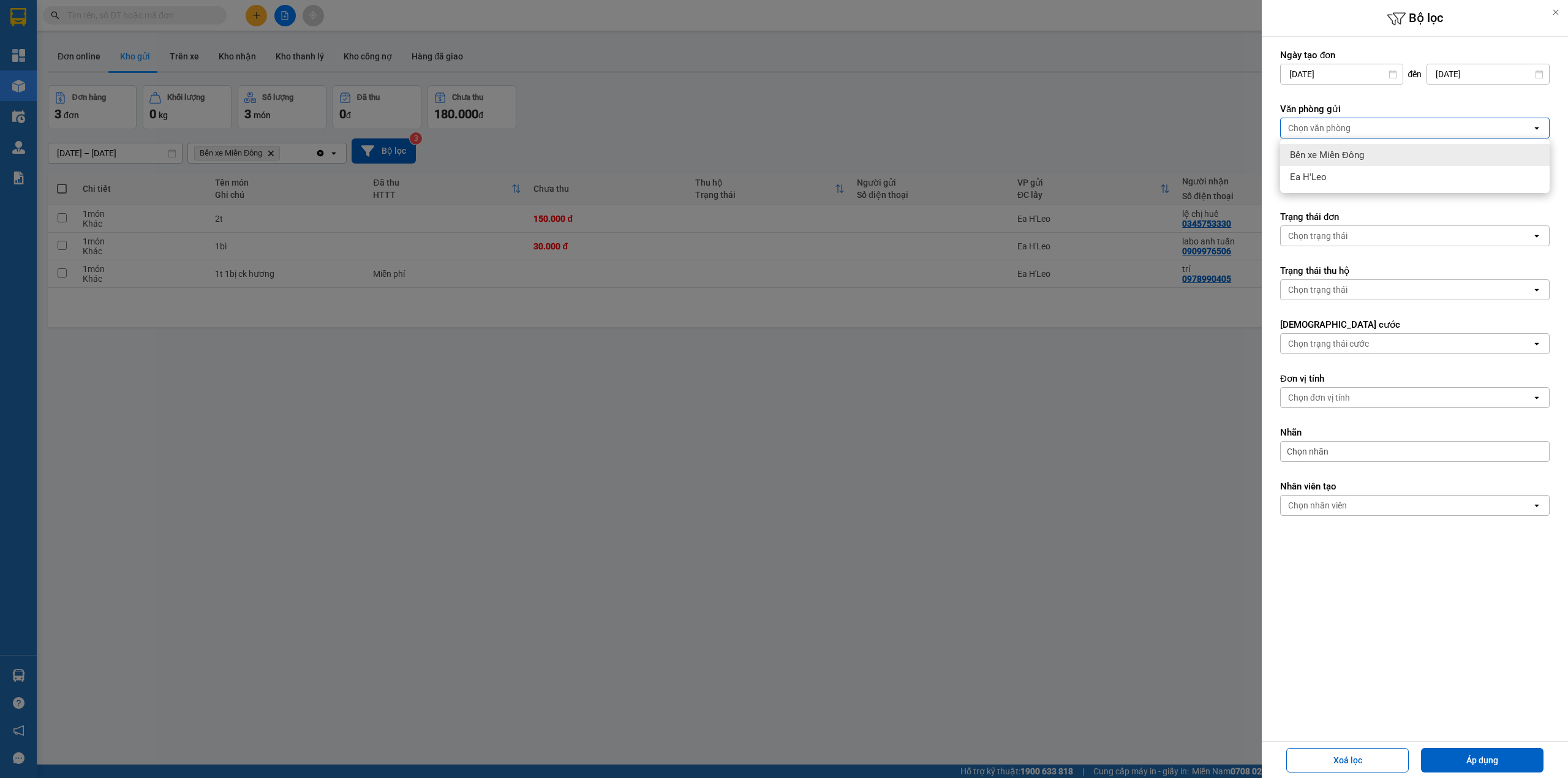
click at [1319, 153] on span "Bến xe Miền Đông" at bounding box center [1327, 155] width 74 height 12
click at [1363, 187] on span "Bến xe Miền [GEOGRAPHIC_DATA]" at bounding box center [1330, 181] width 86 height 14
click at [1363, 180] on icon "Bến xe Miền Đông, close by backspace" at bounding box center [1364, 182] width 5 height 5
click at [1363, 180] on div "Chọn văn phòng" at bounding box center [1406, 182] width 251 height 20
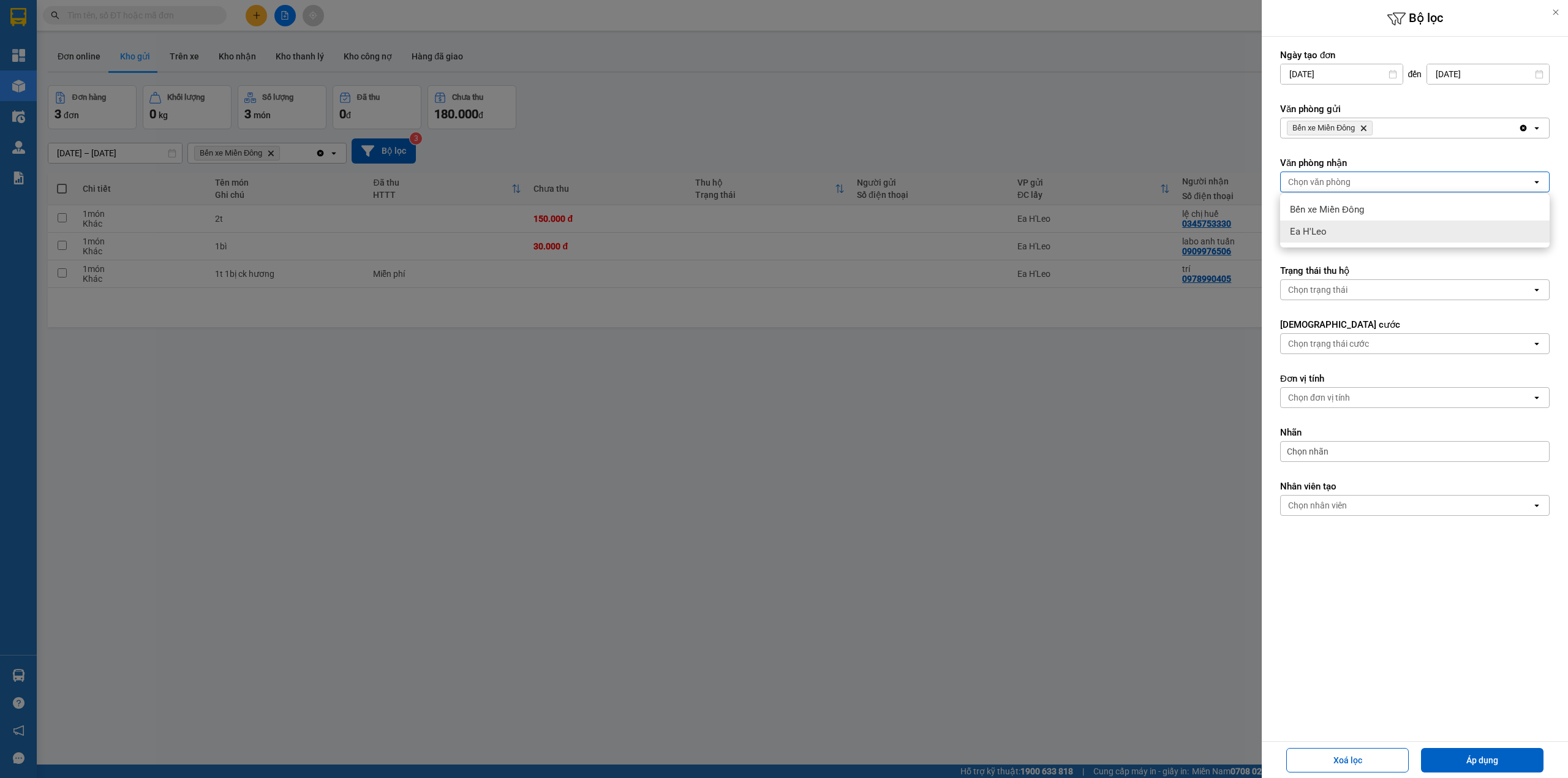
click at [1307, 232] on span "Ea H'Leo" at bounding box center [1308, 232] width 36 height 12
click at [1450, 763] on button "Áp dụng" at bounding box center [1482, 761] width 122 height 24
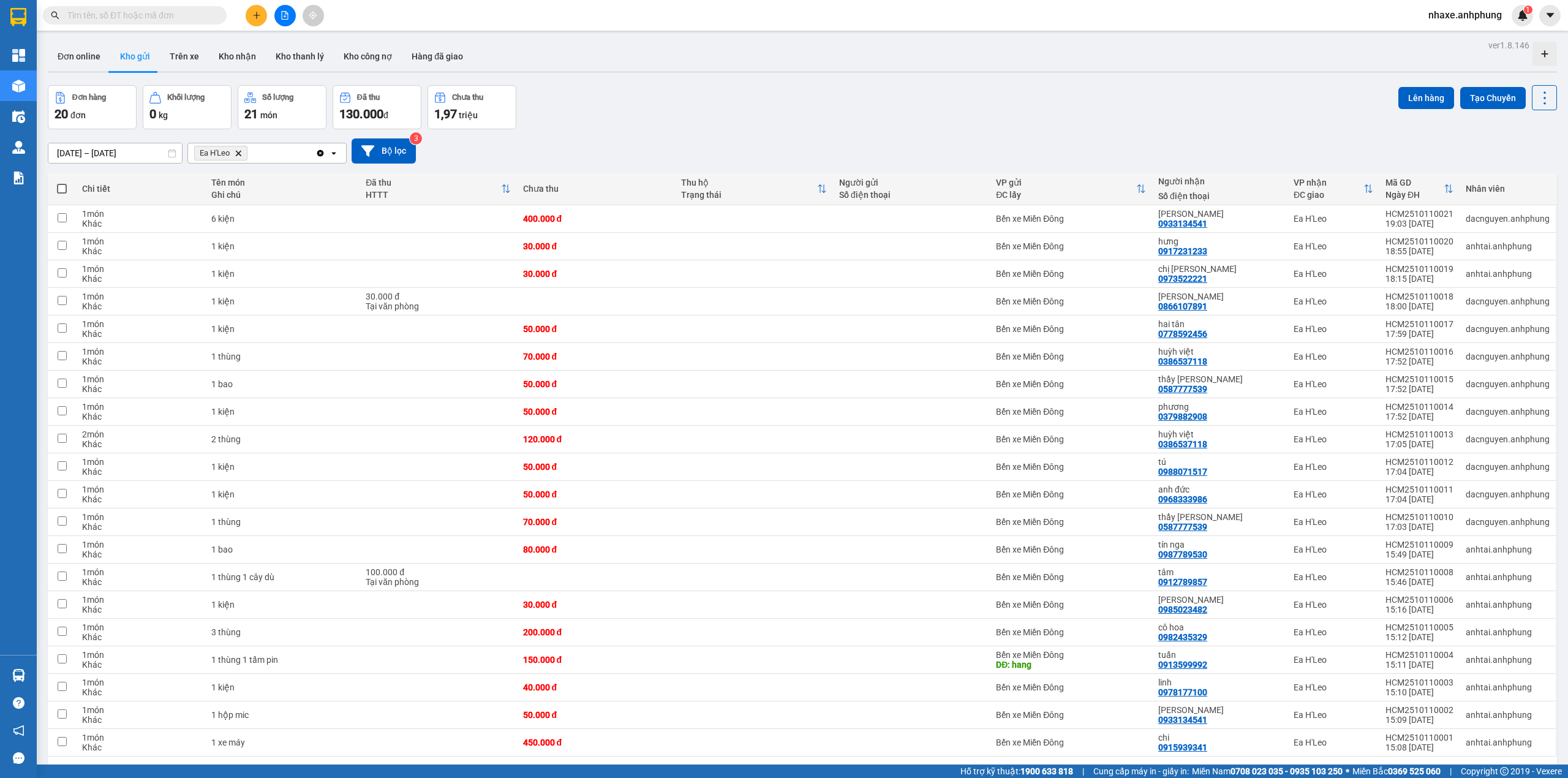
click at [62, 187] on span at bounding box center [61, 188] width 10 height 10
click at [62, 183] on input "checkbox" at bounding box center [62, 183] width 0 height 0
checkbox input "true"
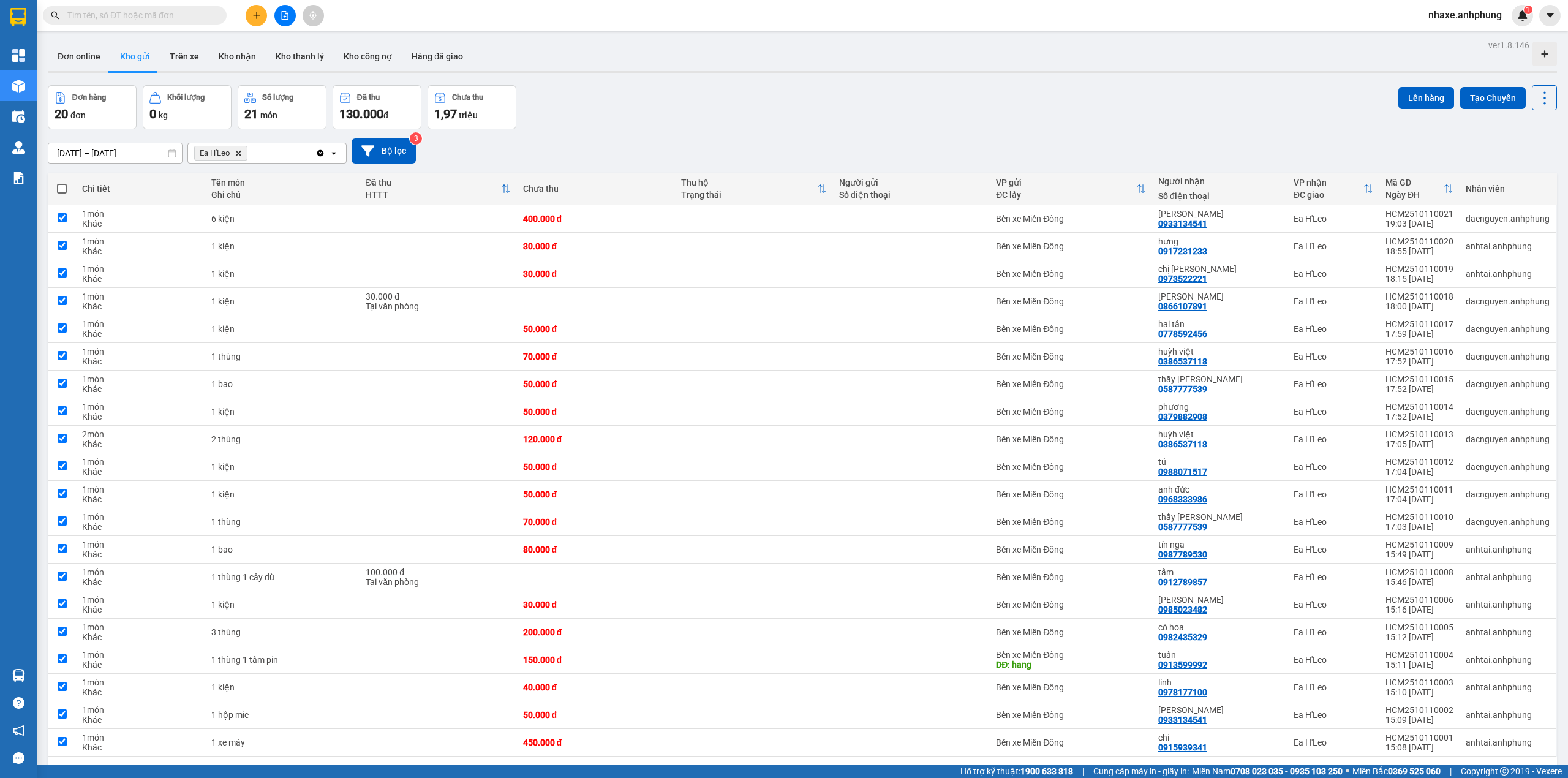
checkbox input "true"
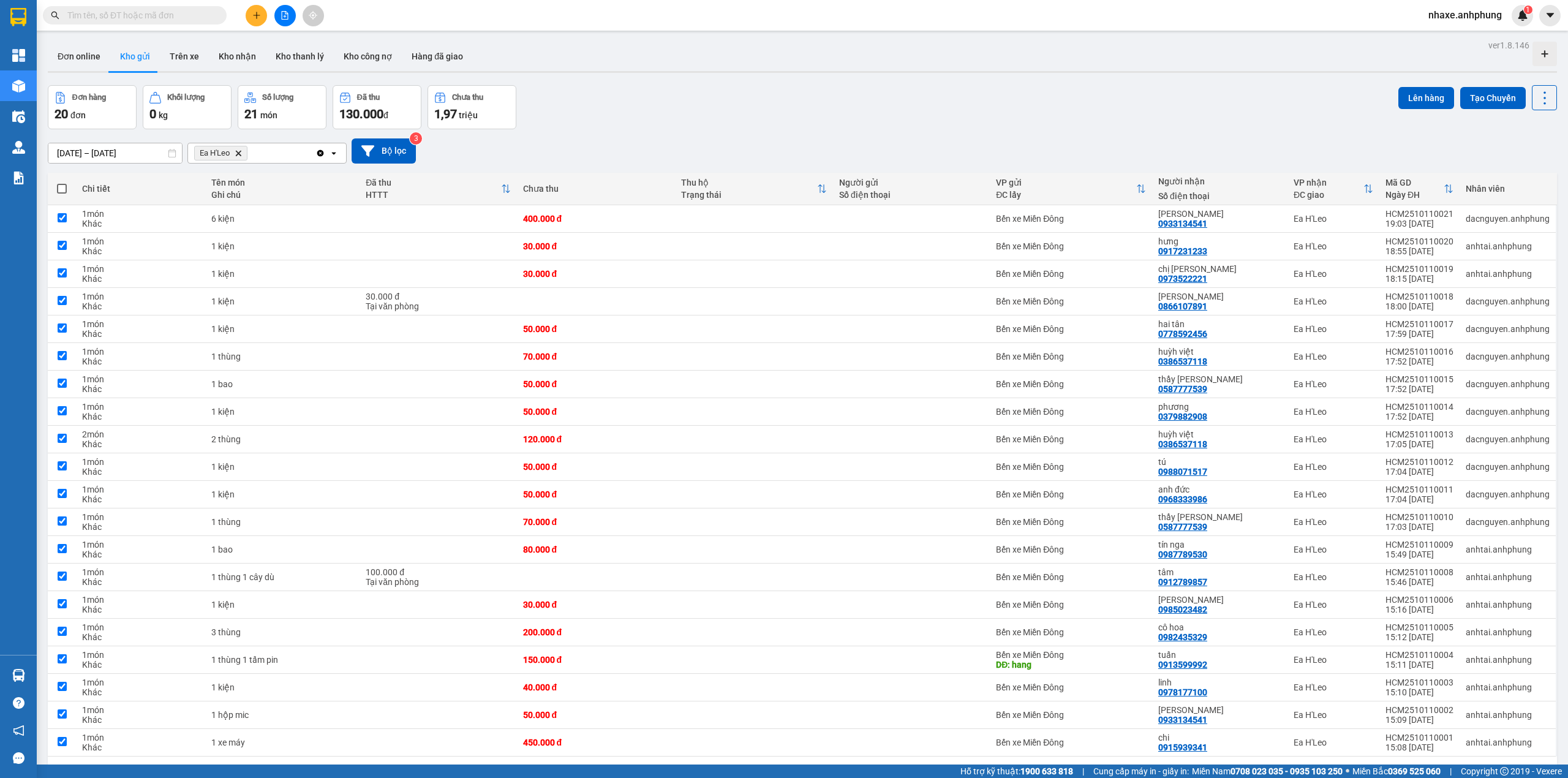
checkbox input "true"
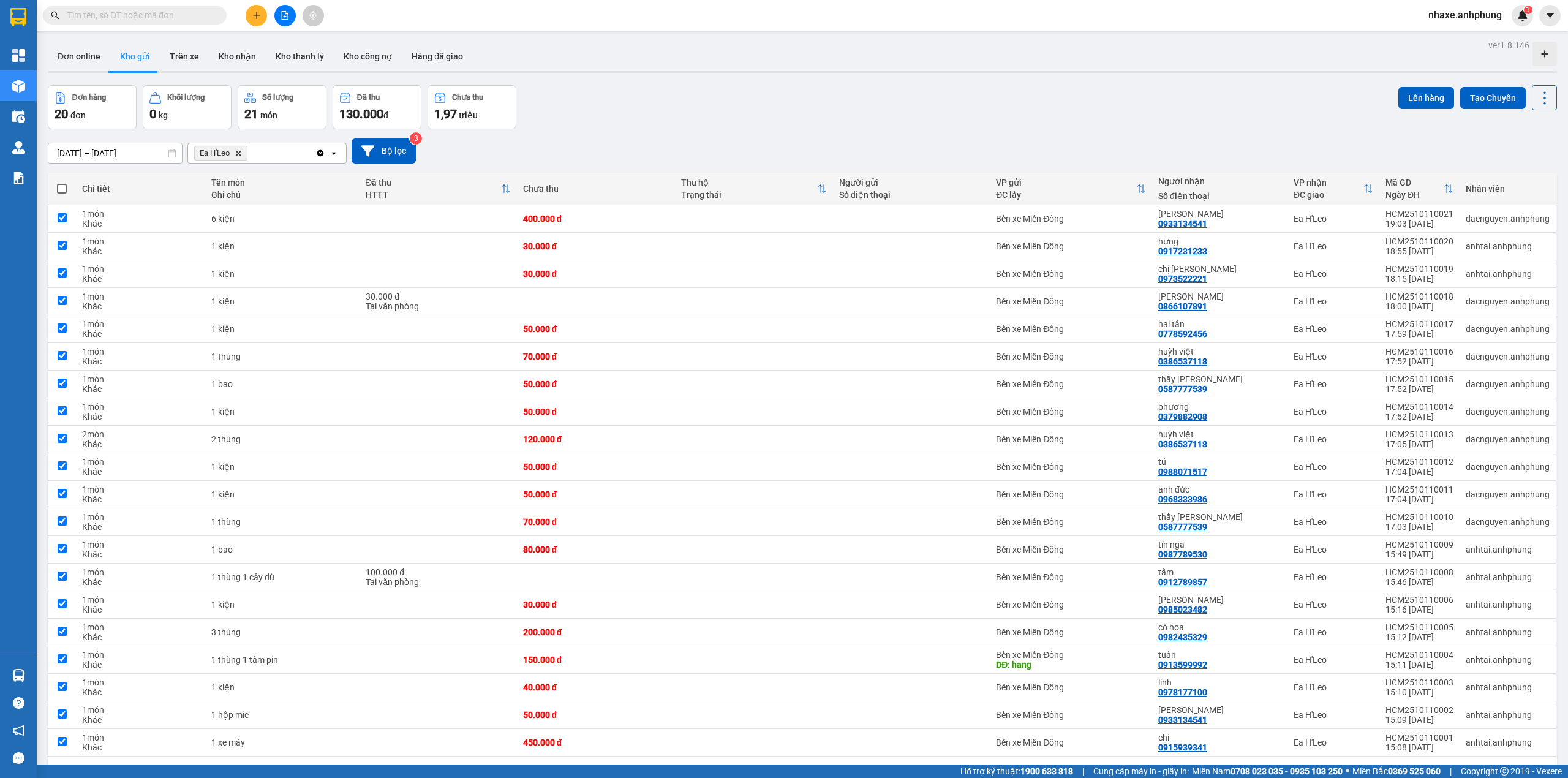
checkbox input "true"
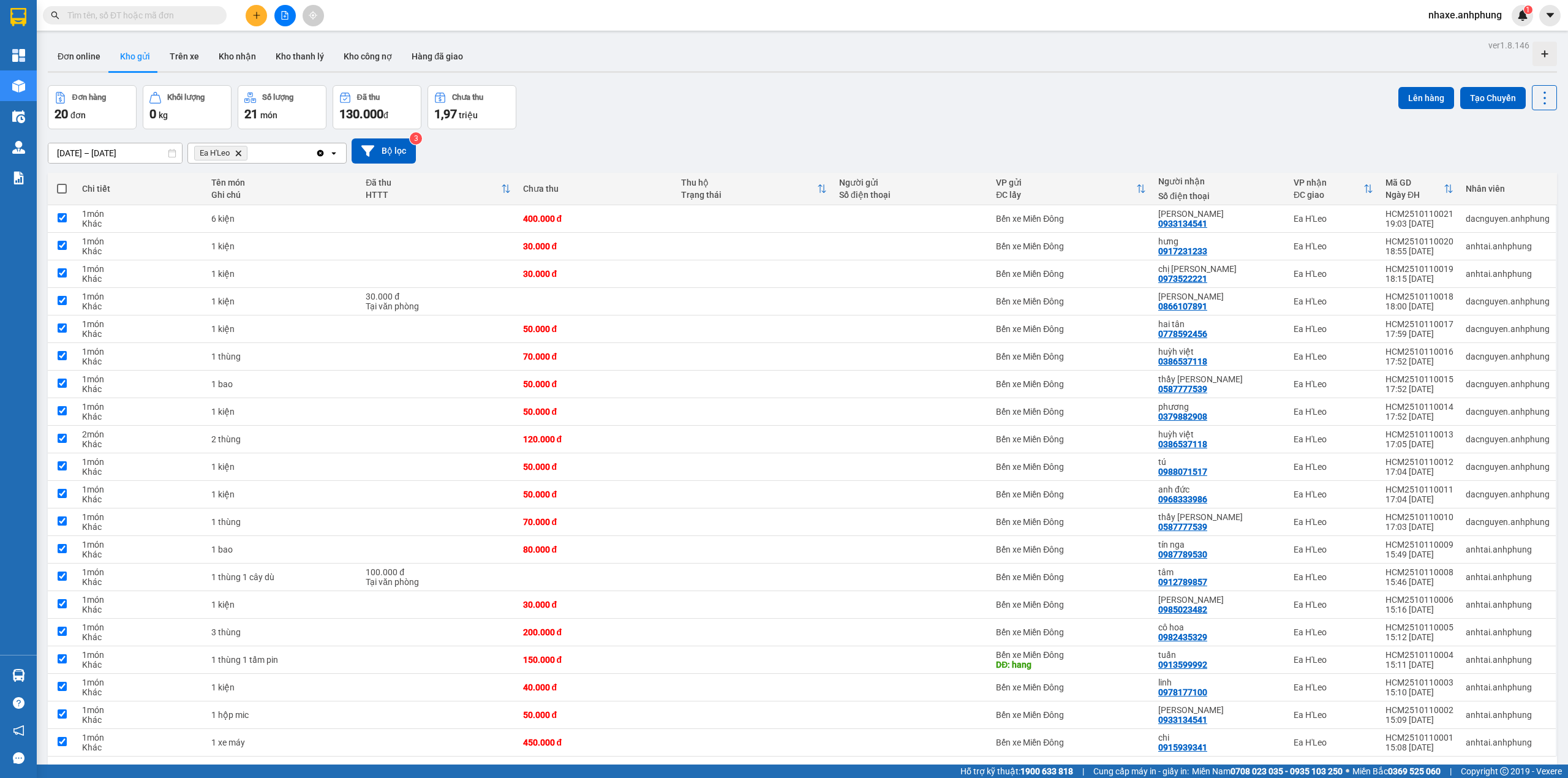
checkbox input "true"
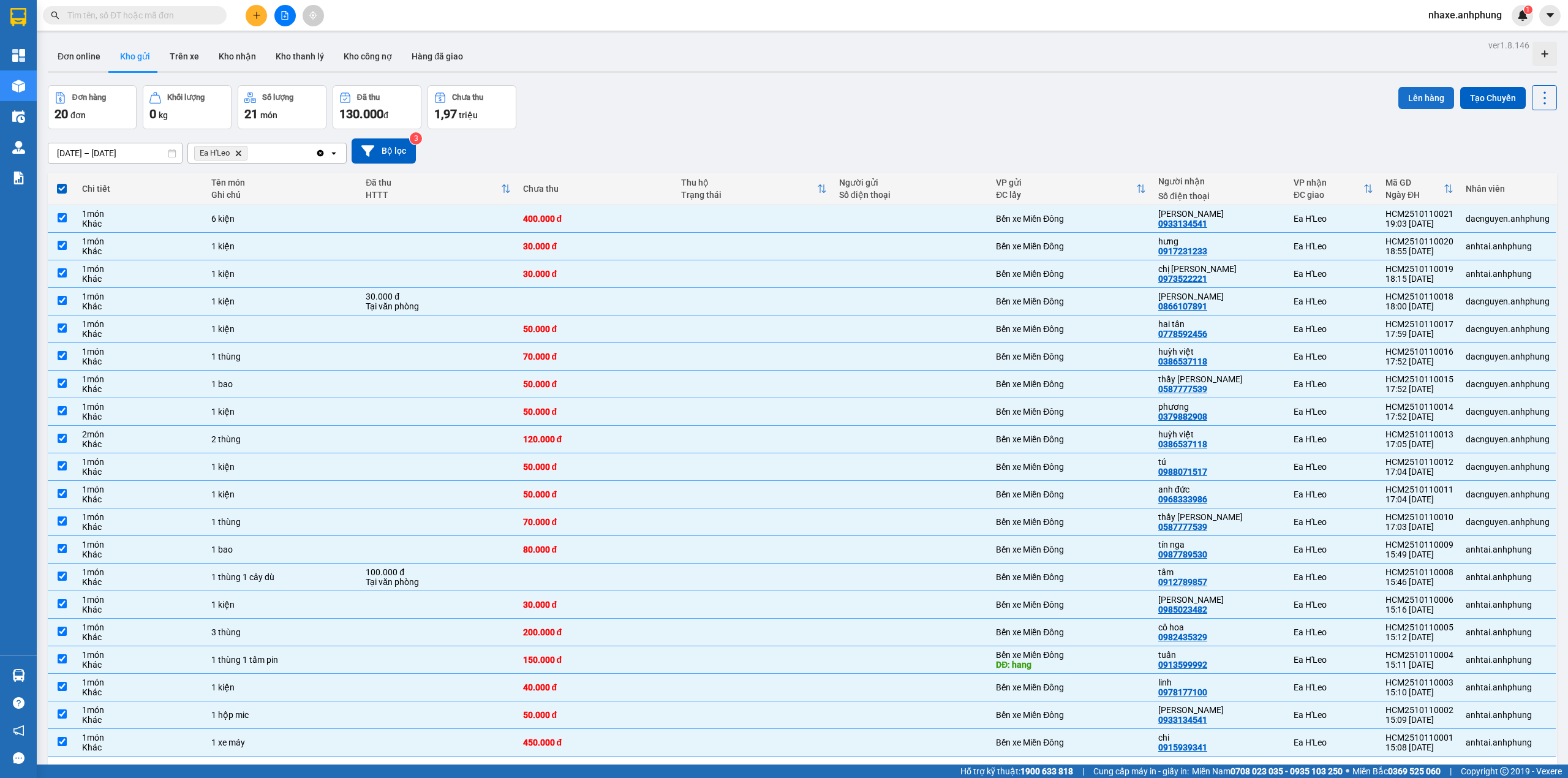
click at [1417, 98] on button "Lên hàng" at bounding box center [1426, 98] width 55 height 22
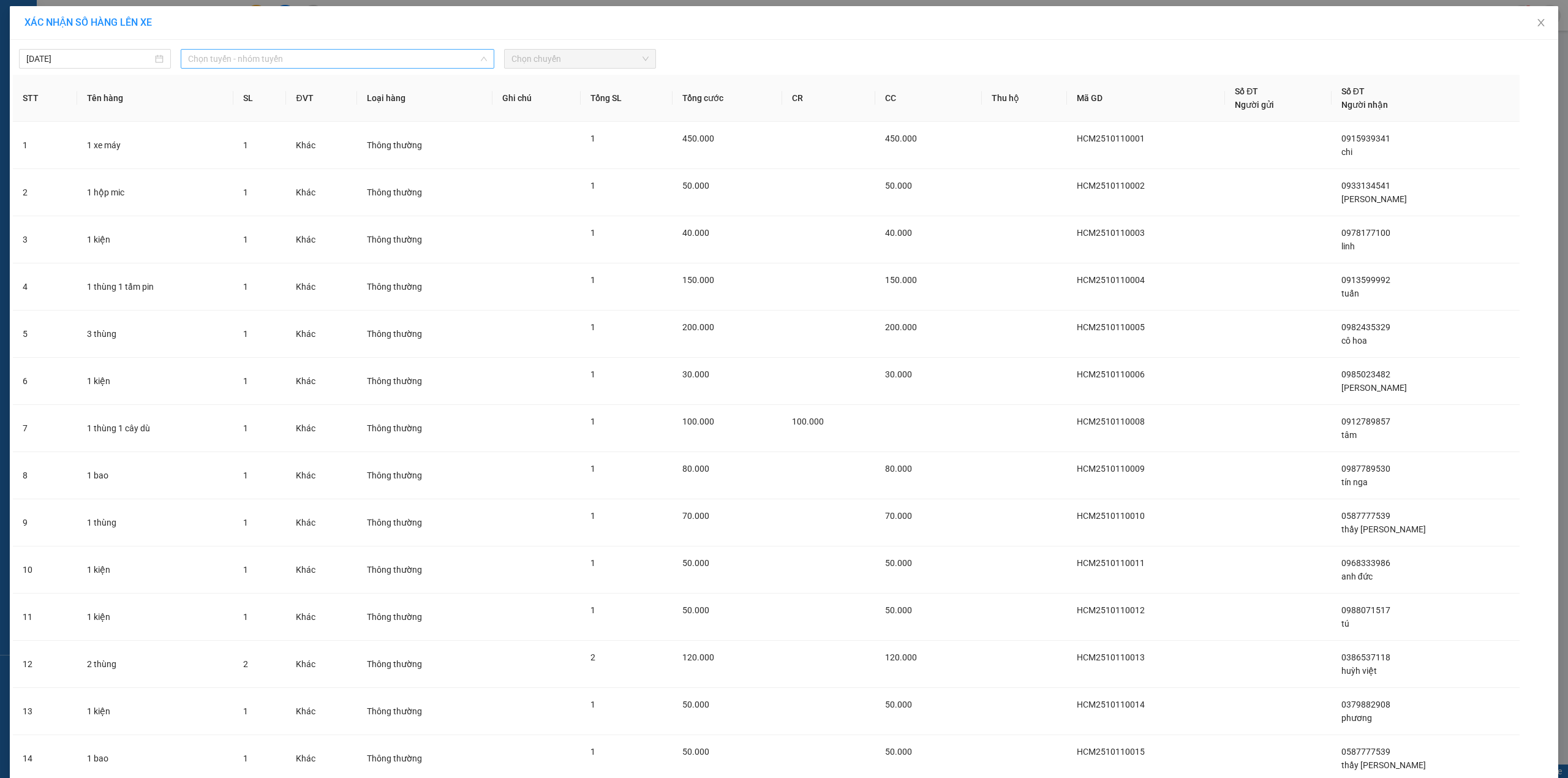
click at [298, 55] on span "Chọn tuyến - nhóm tuyến" at bounding box center [338, 58] width 299 height 18
click at [250, 138] on li "[PERSON_NAME] - Ea [PERSON_NAME]" at bounding box center [336, 143] width 312 height 20
click at [564, 58] on span "Chọn chuyến" at bounding box center [580, 58] width 137 height 18
click at [552, 99] on div "19:30 - 47B-006.67" at bounding box center [555, 103] width 96 height 14
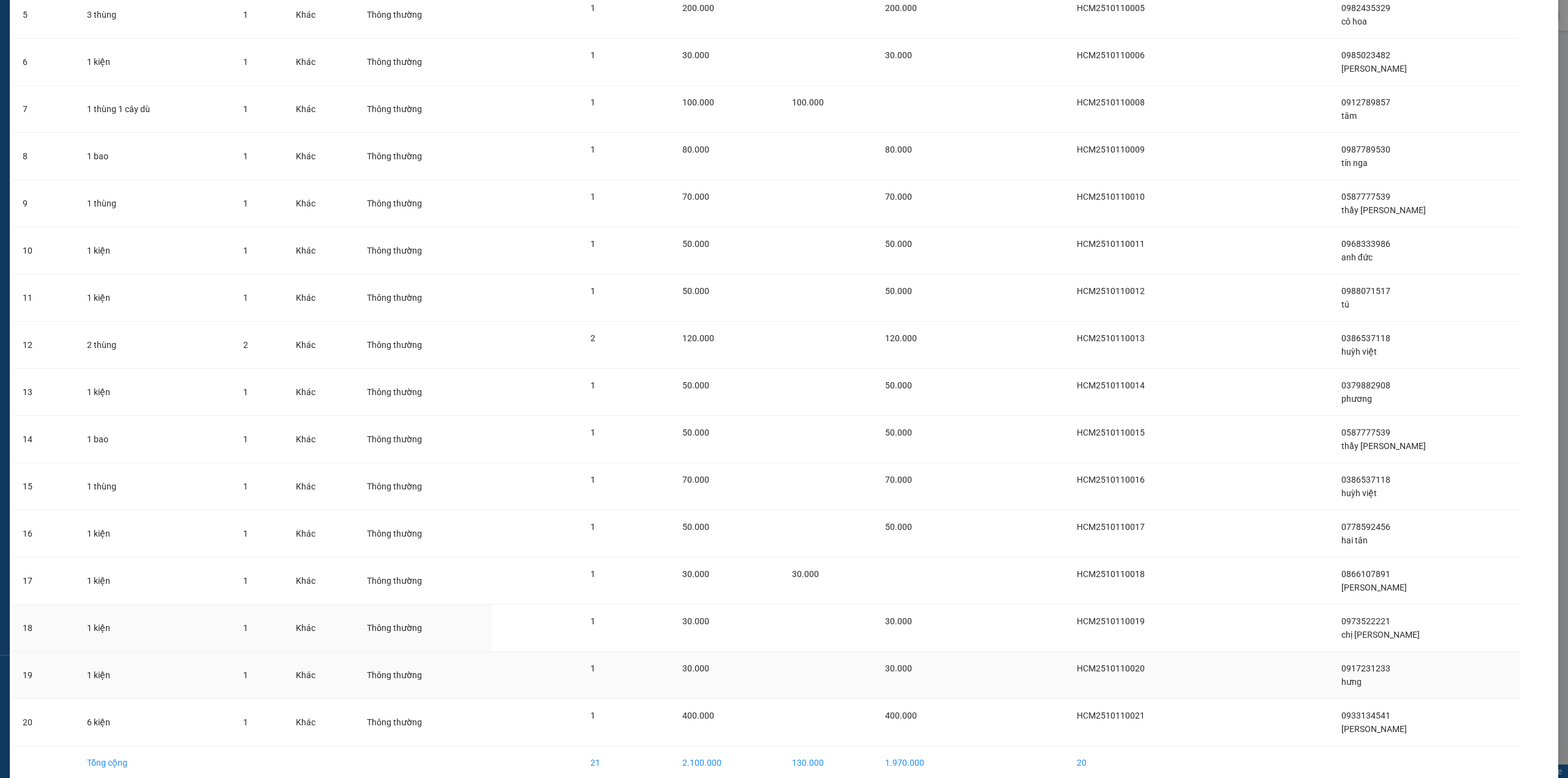
scroll to position [389, 0]
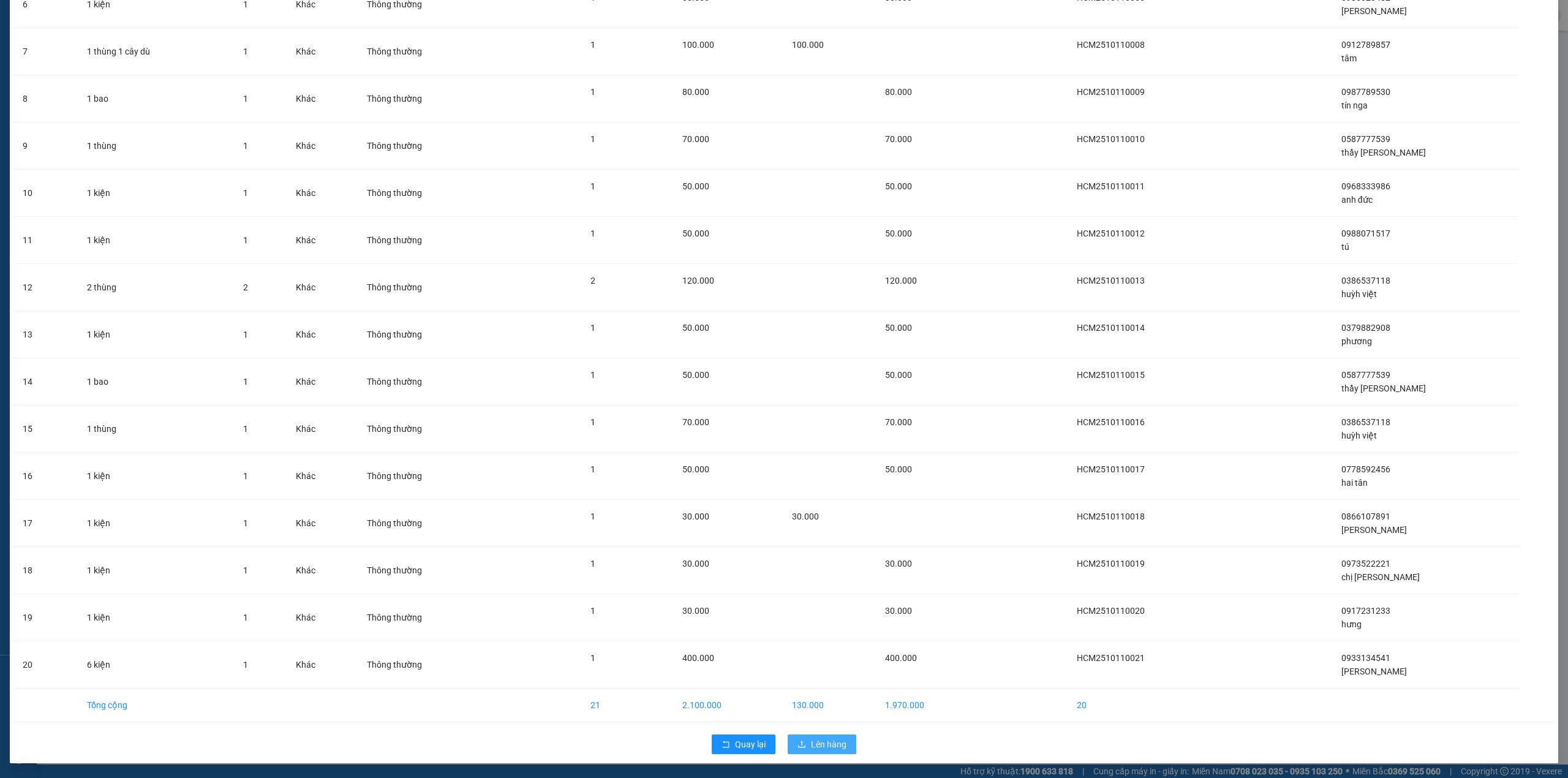
click at [811, 745] on span "Lên hàng" at bounding box center [829, 745] width 36 height 14
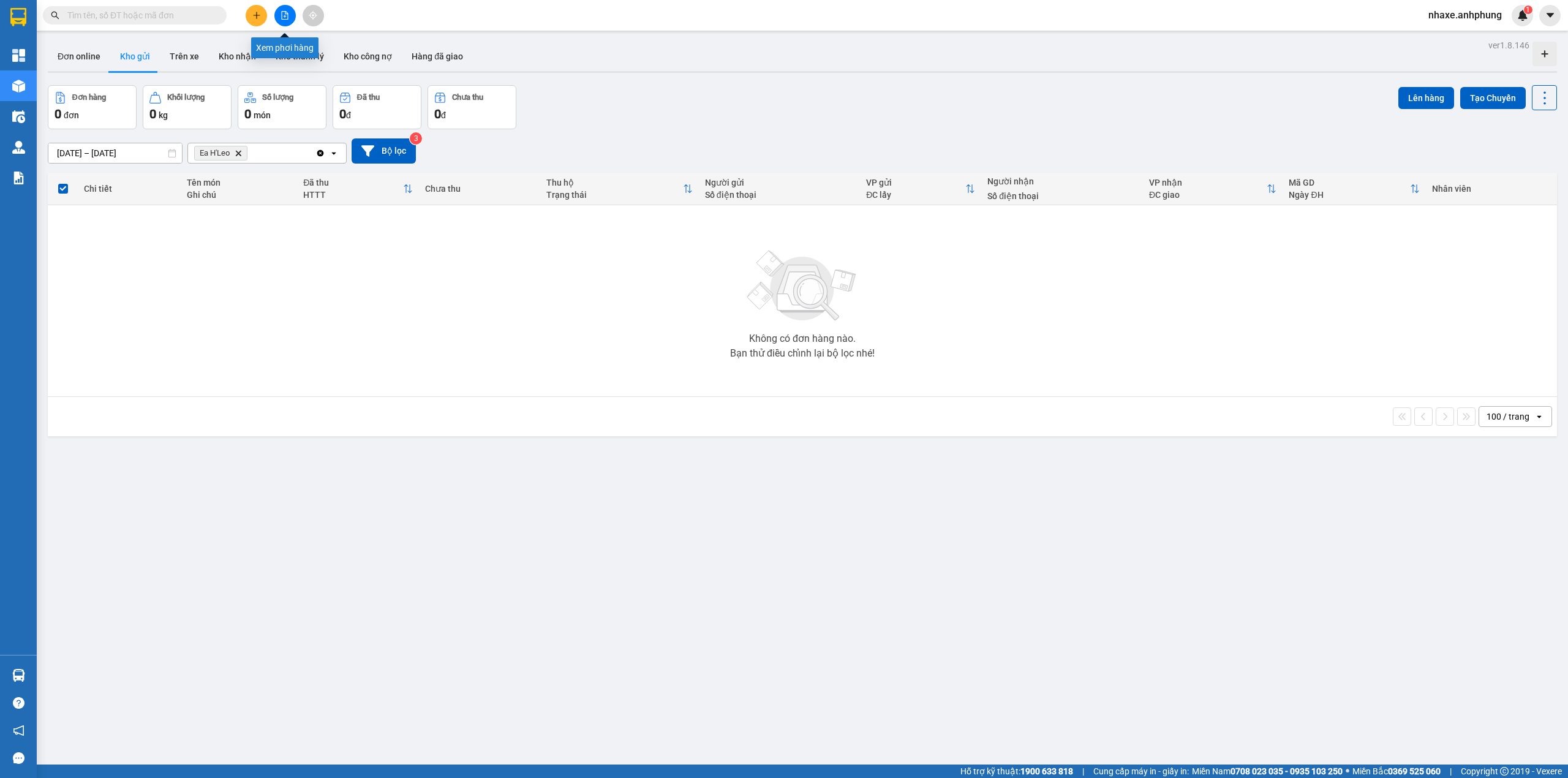
click at [281, 17] on icon "file-add" at bounding box center [285, 15] width 8 height 8
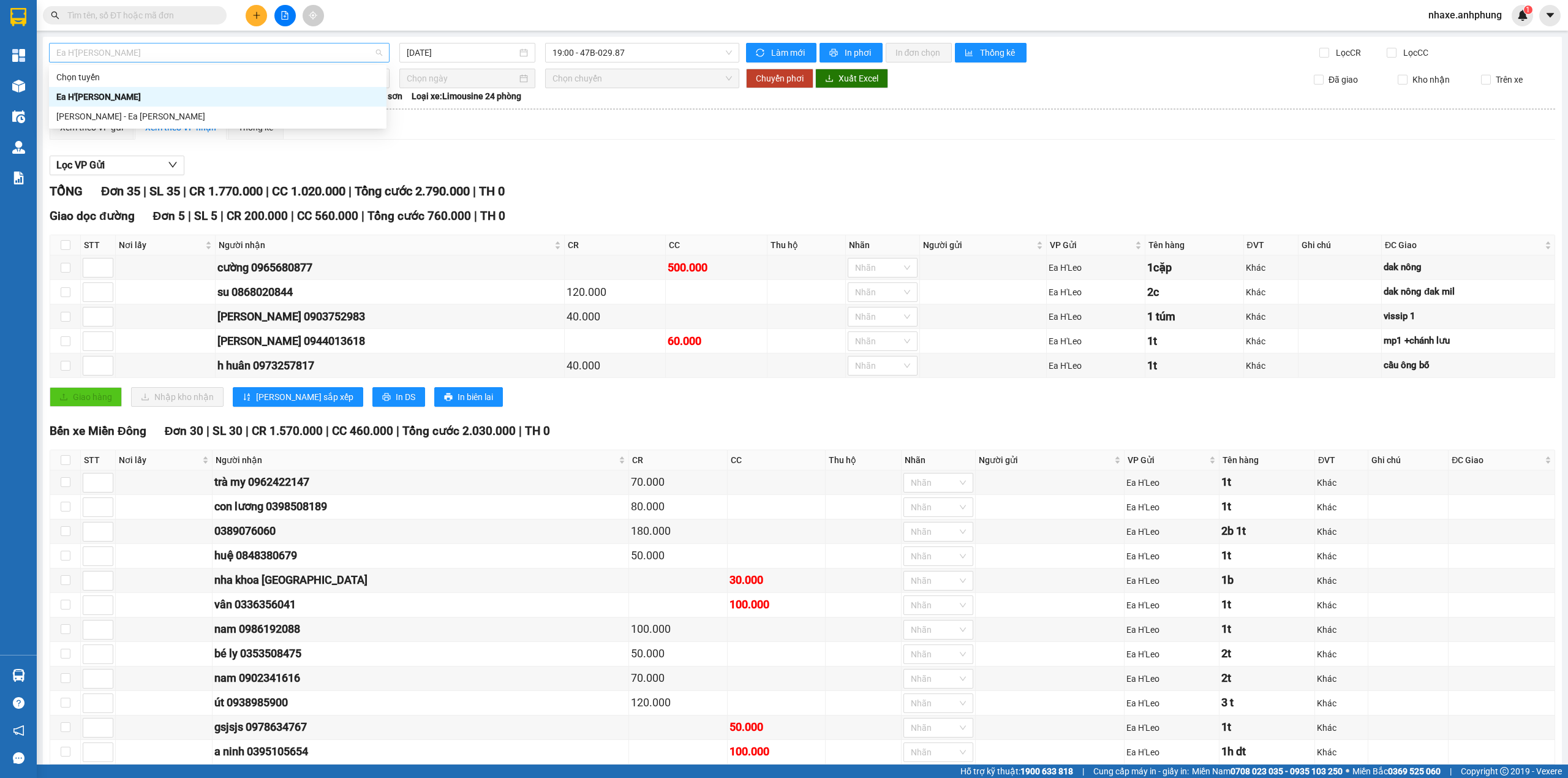
click at [247, 55] on span "Ea H'[PERSON_NAME]" at bounding box center [219, 52] width 326 height 18
click at [189, 116] on div "[PERSON_NAME] - Ea [PERSON_NAME]" at bounding box center [217, 116] width 323 height 14
type input "[DATE]"
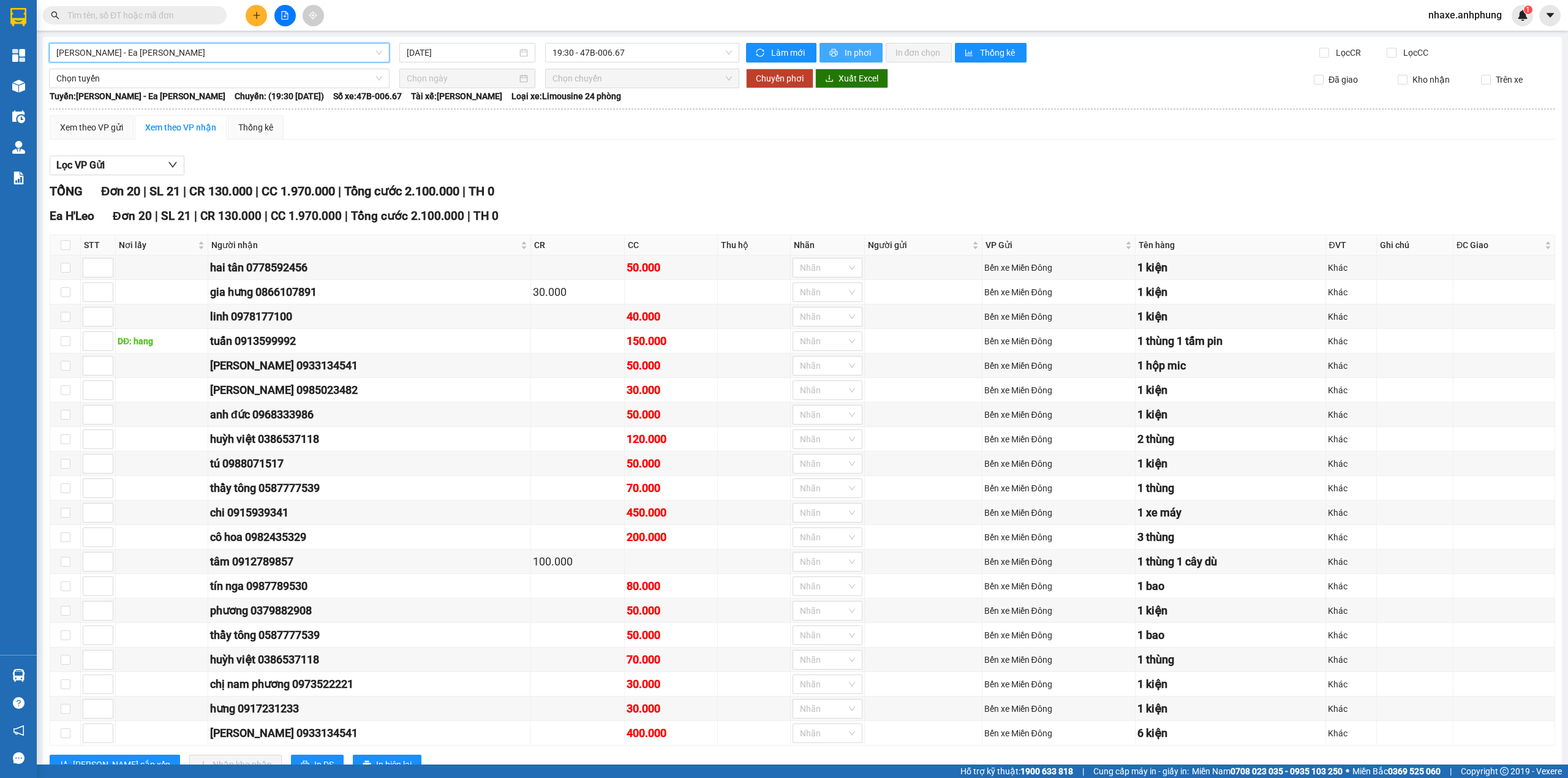
click at [861, 52] on span "In phơi" at bounding box center [858, 53] width 28 height 14
click at [859, 55] on span "In phơi" at bounding box center [858, 53] width 28 height 14
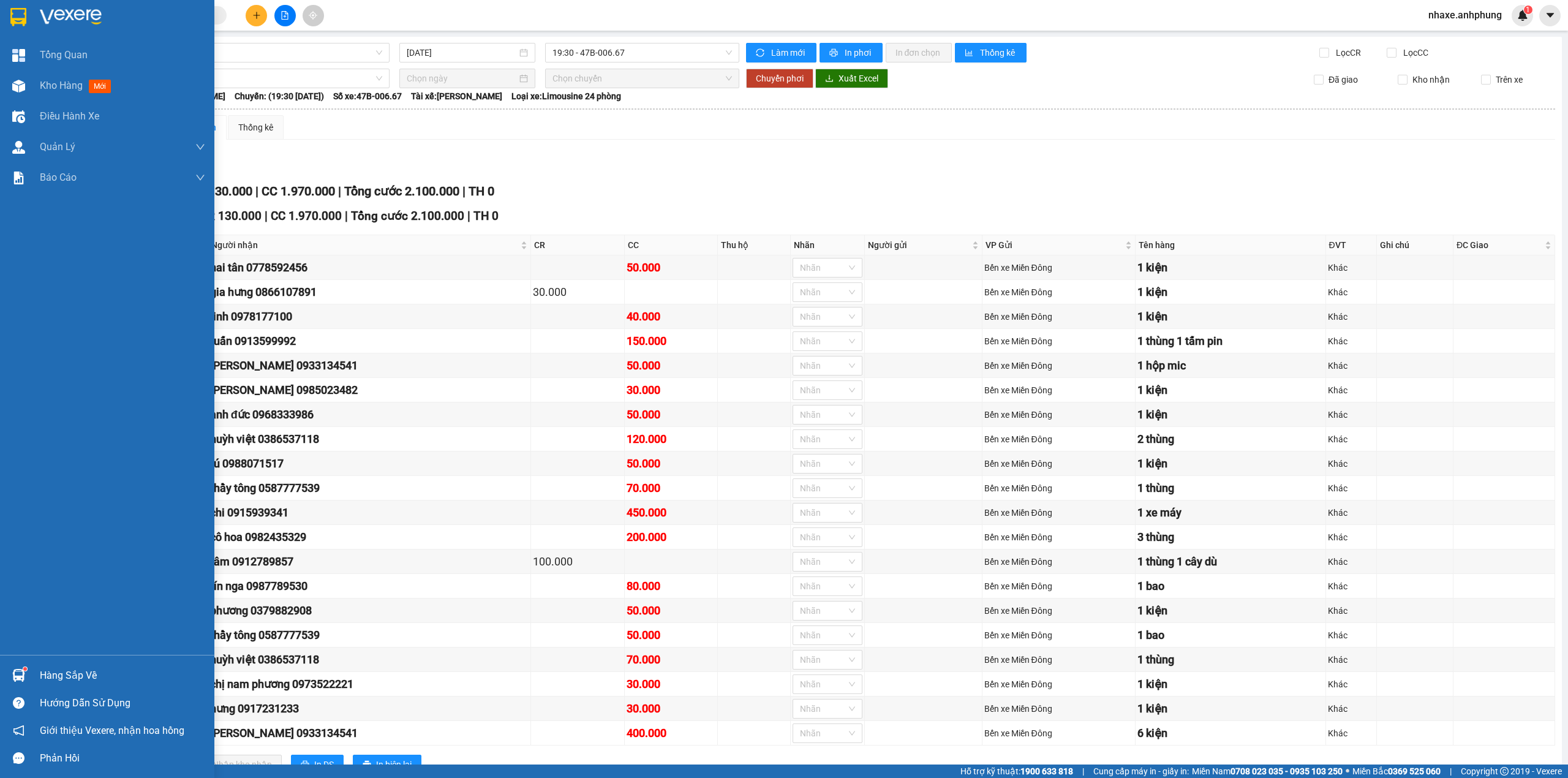
click at [90, 13] on img at bounding box center [71, 17] width 62 height 18
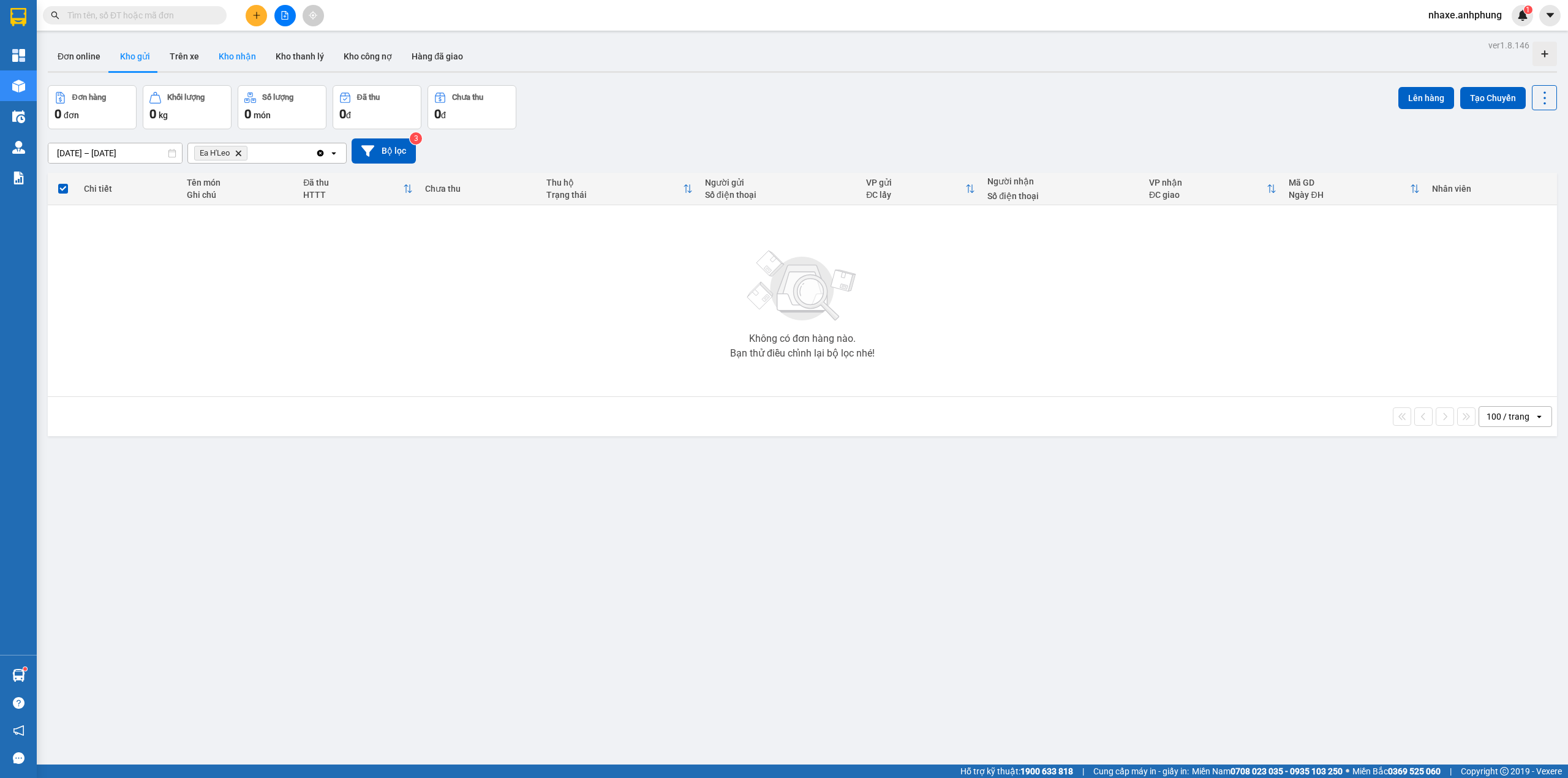
click at [225, 54] on button "Kho nhận" at bounding box center [237, 56] width 57 height 30
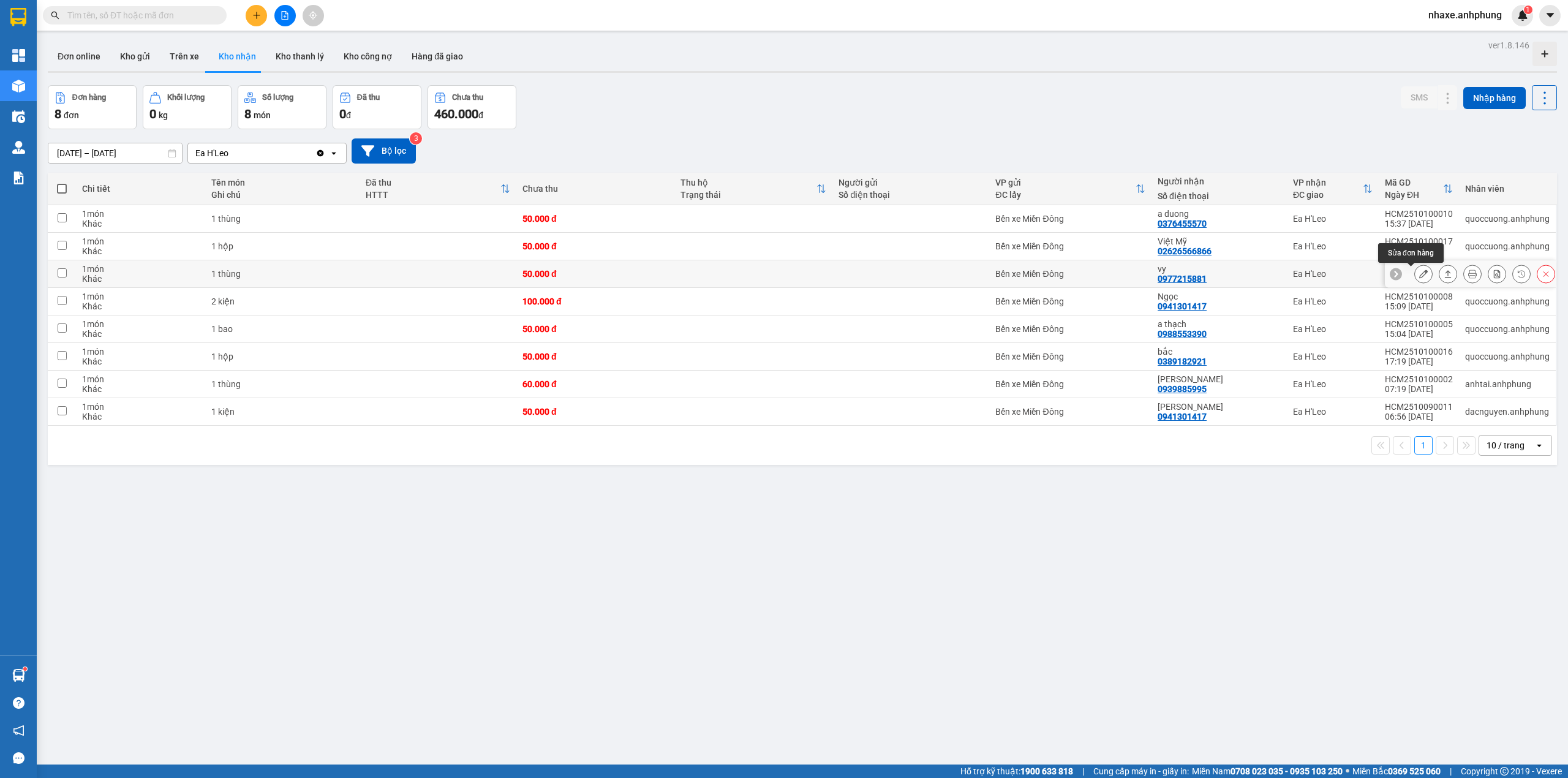
click at [1417, 276] on button at bounding box center [1424, 274] width 17 height 21
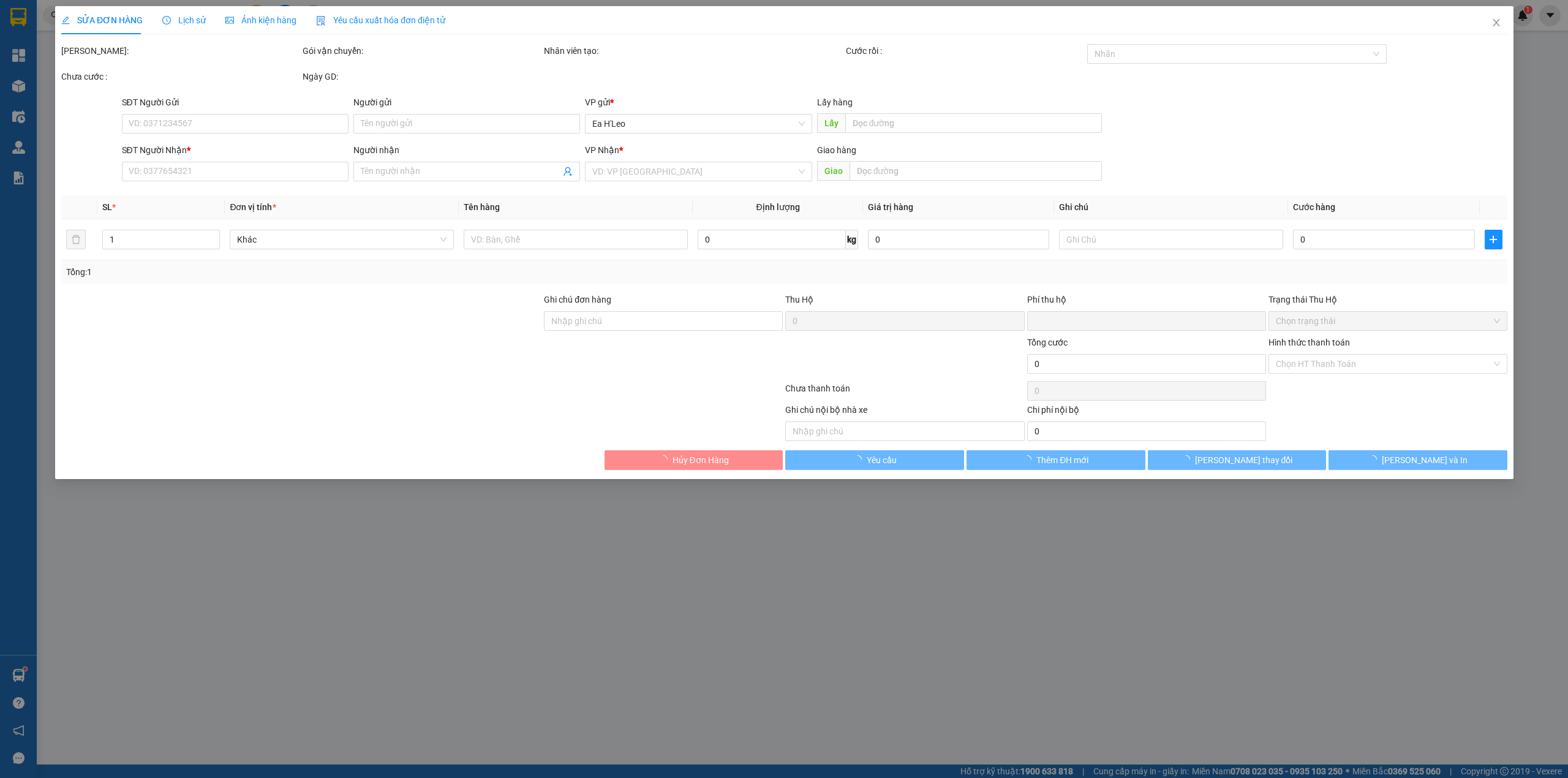
type input "0977215881"
type input "vy"
type input "0"
type input "50.000"
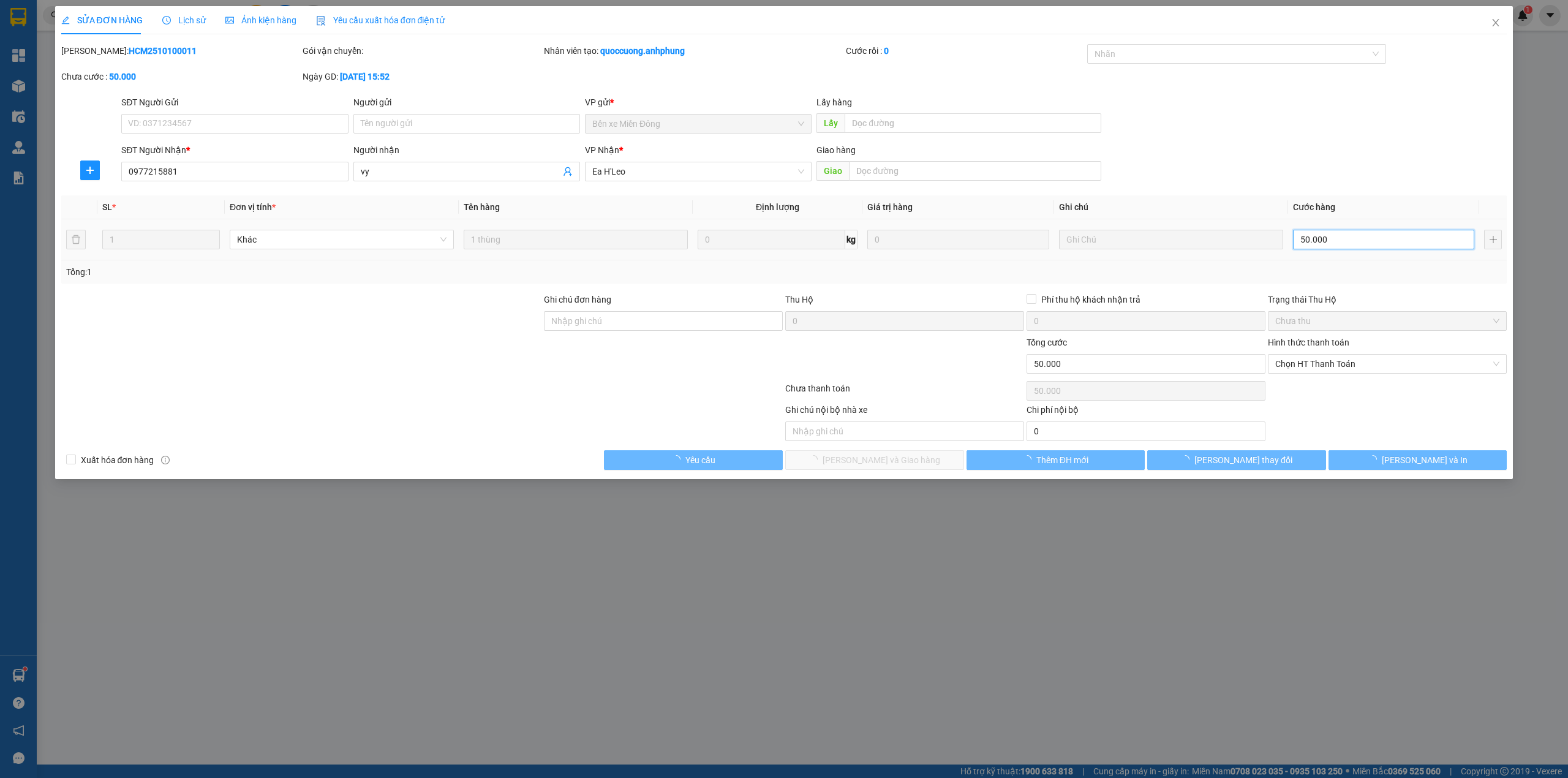
click at [1352, 243] on input "50.000" at bounding box center [1384, 240] width 181 height 20
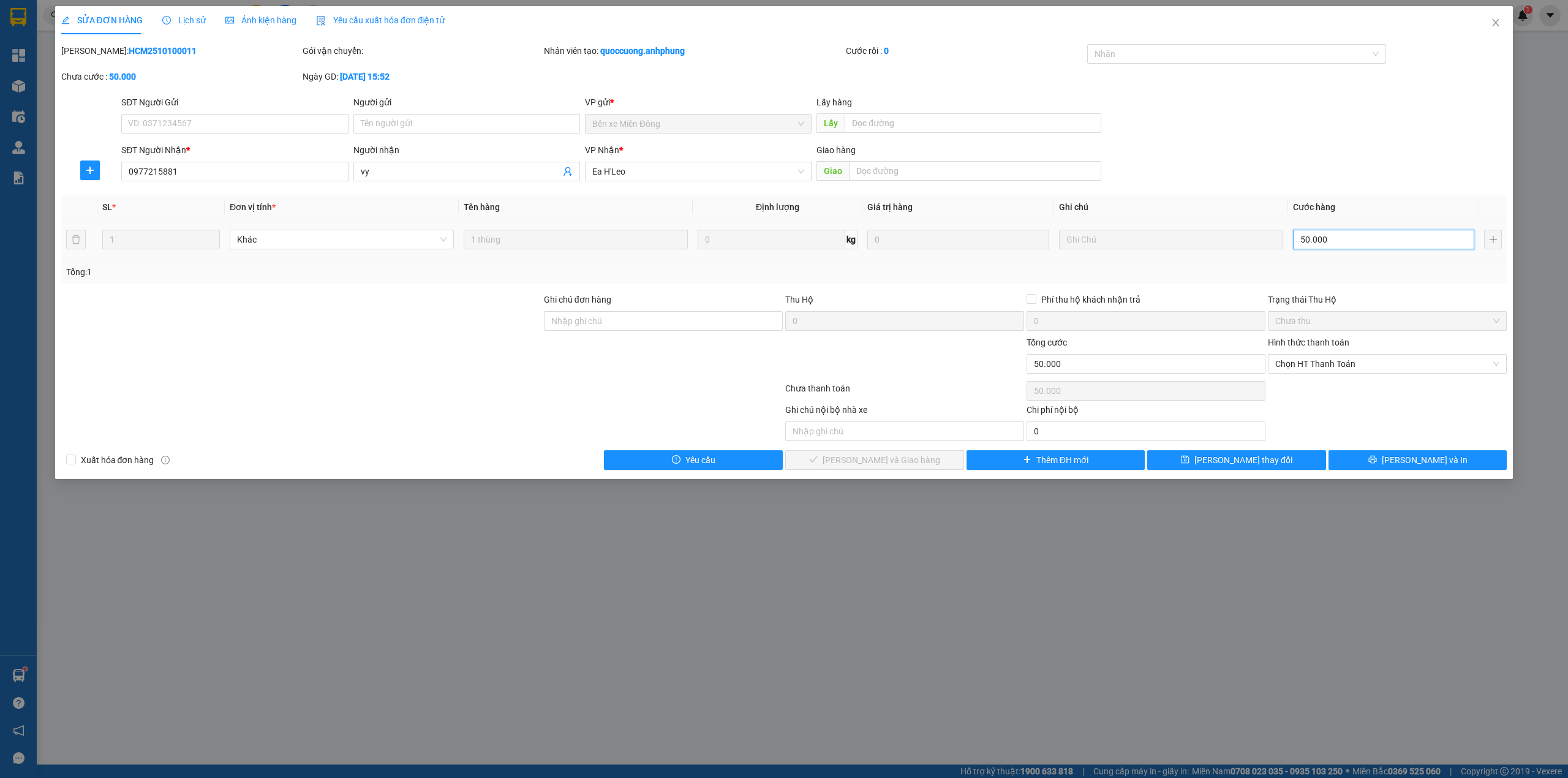
type input "4"
type input "40"
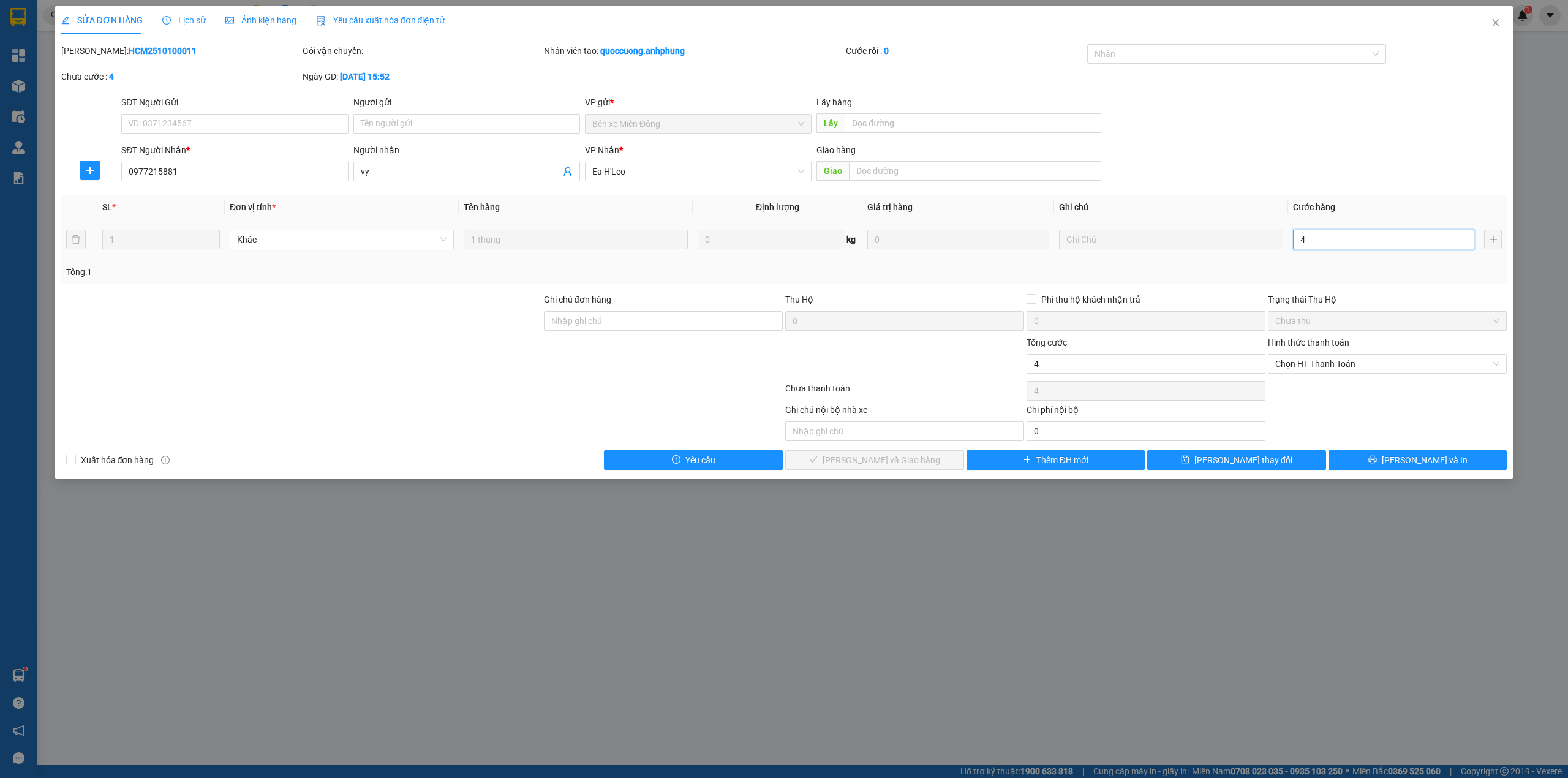
type input "40"
type input "400"
type input "4.000"
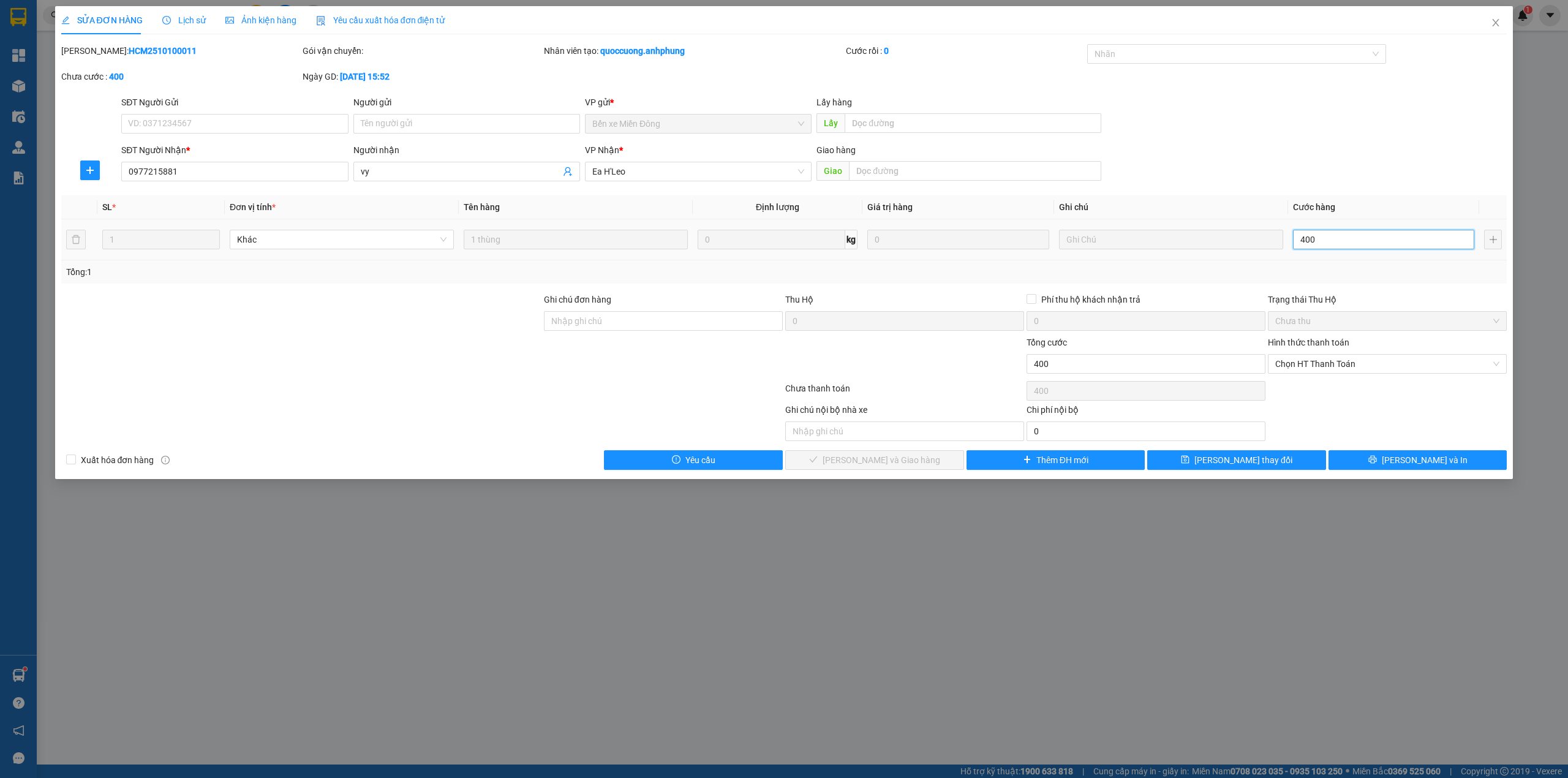
type input "4.000"
type input "40.000"
click at [1343, 366] on span "Chọn HT Thanh Toán" at bounding box center [1387, 364] width 224 height 18
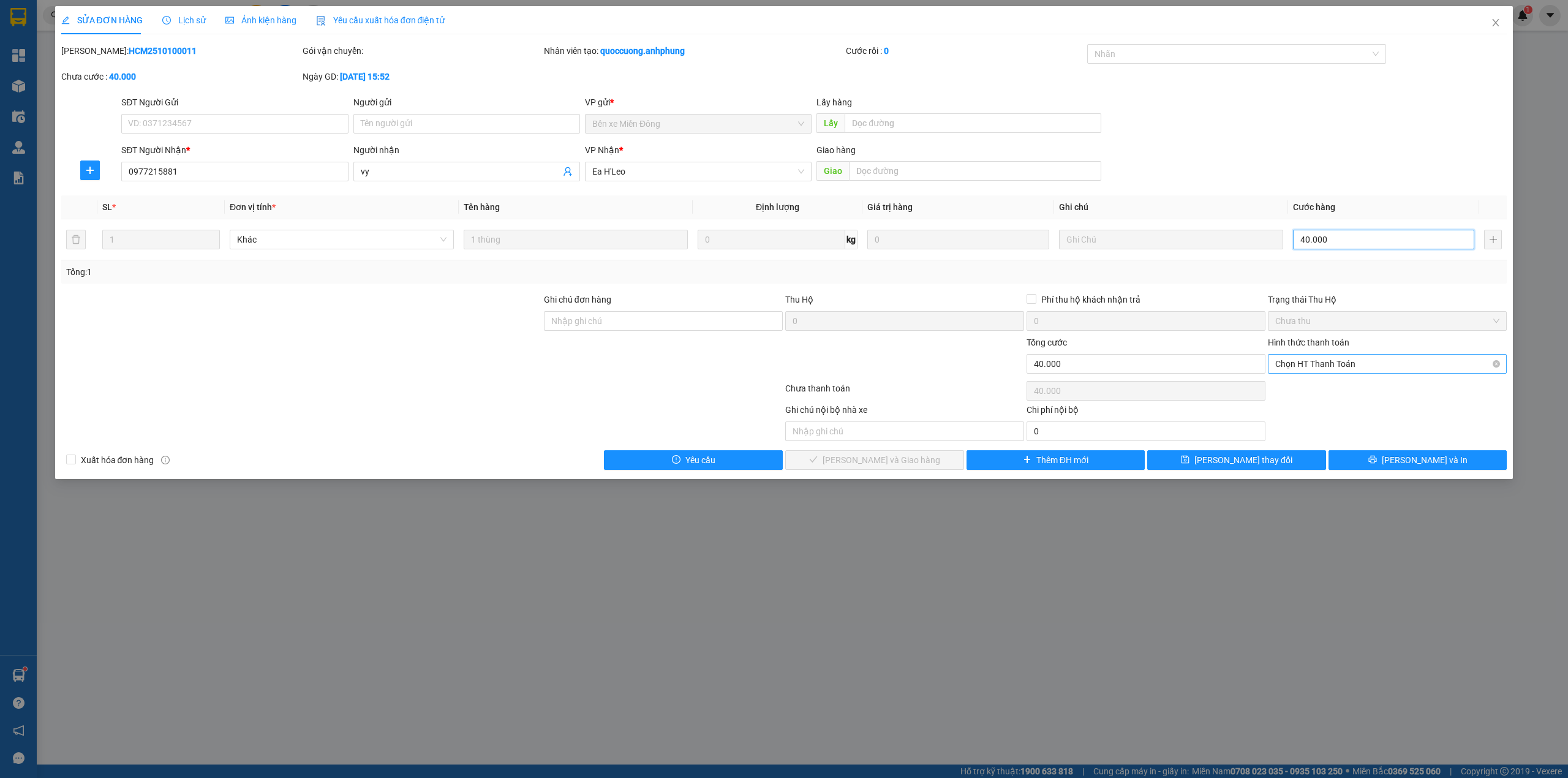
type input "40.000"
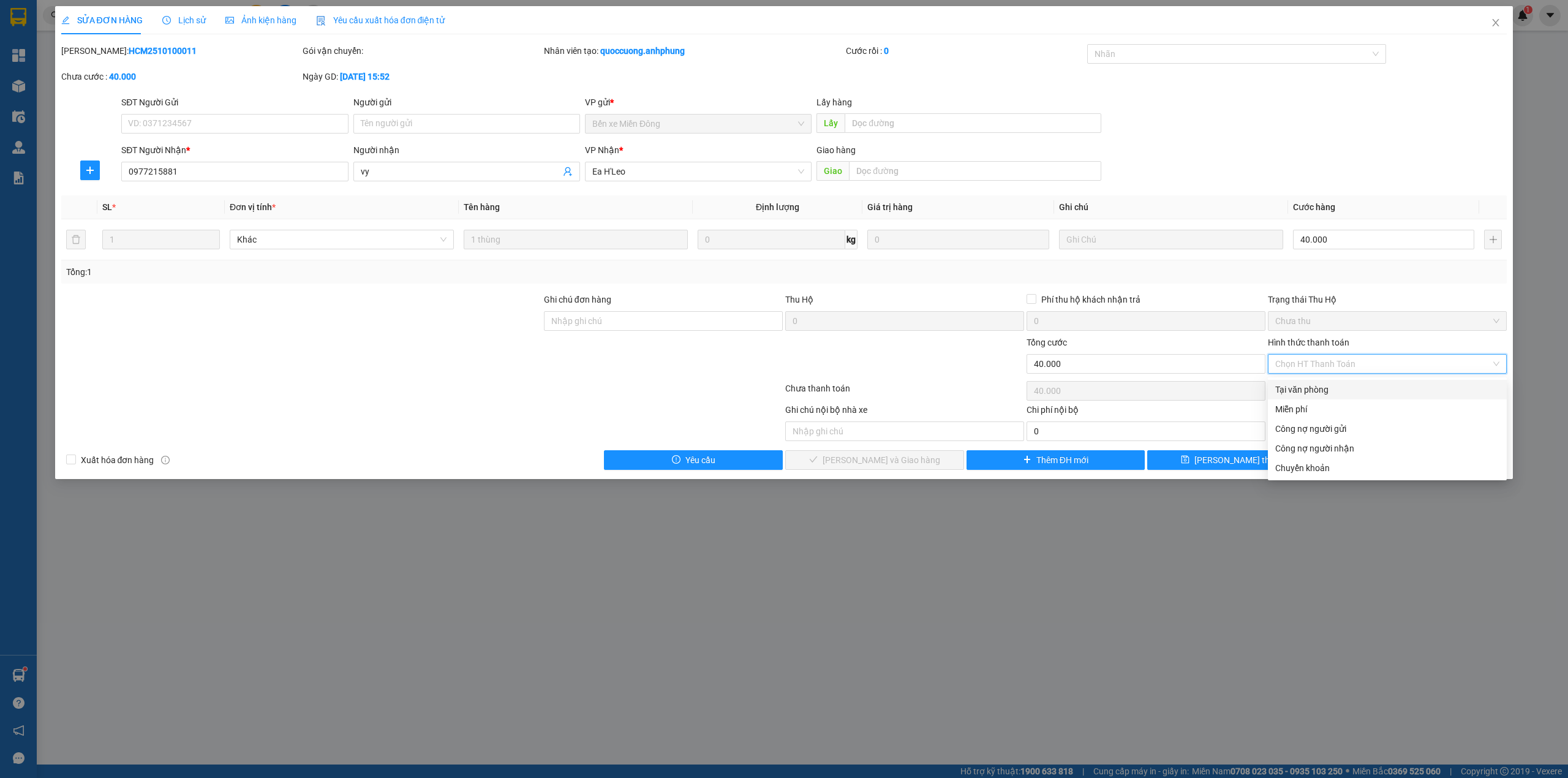
click at [1318, 386] on div "Tại văn phòng" at bounding box center [1387, 390] width 224 height 14
type input "0"
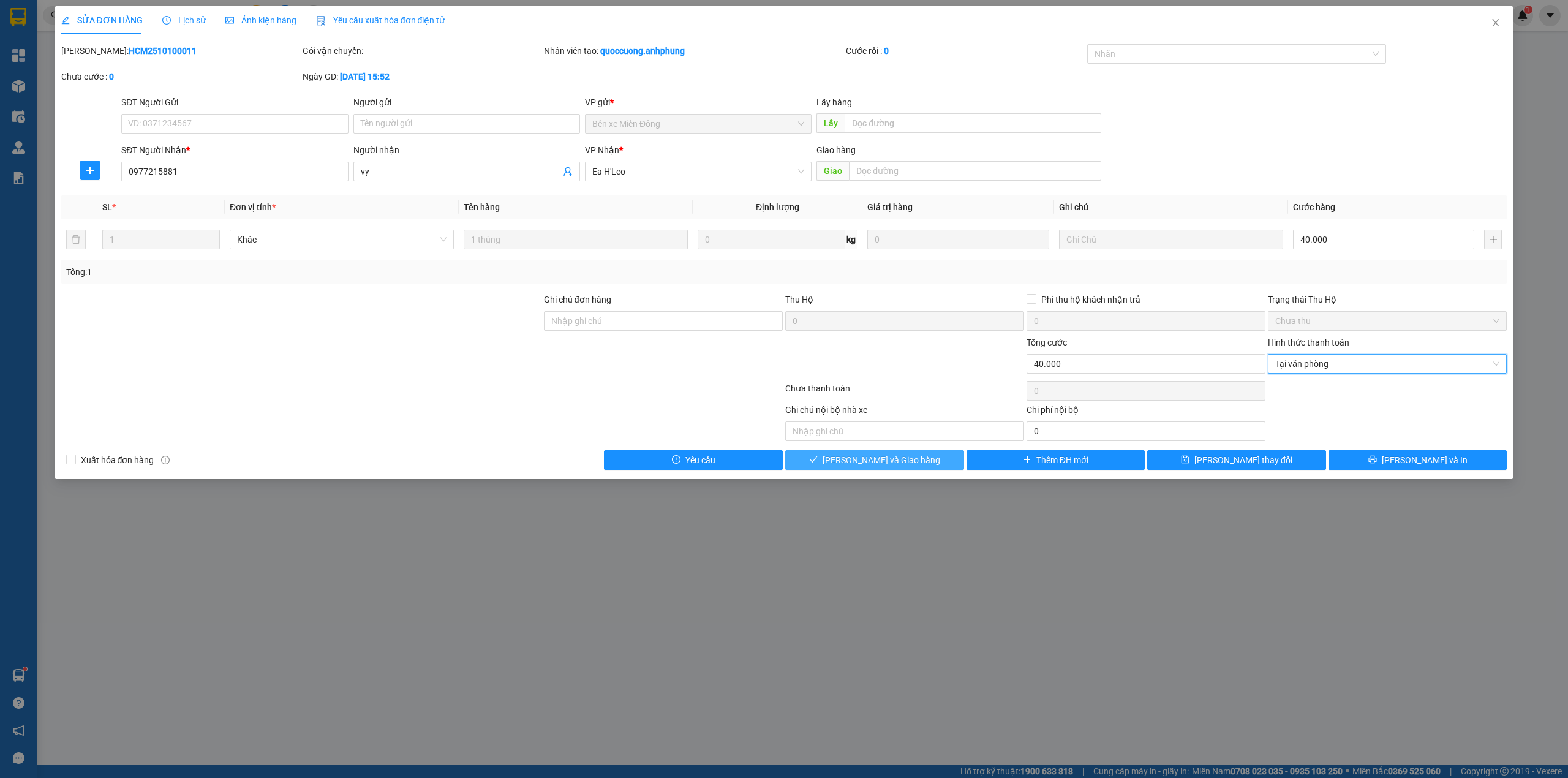
click at [885, 467] on span "[PERSON_NAME] và Giao hàng" at bounding box center [881, 460] width 118 height 14
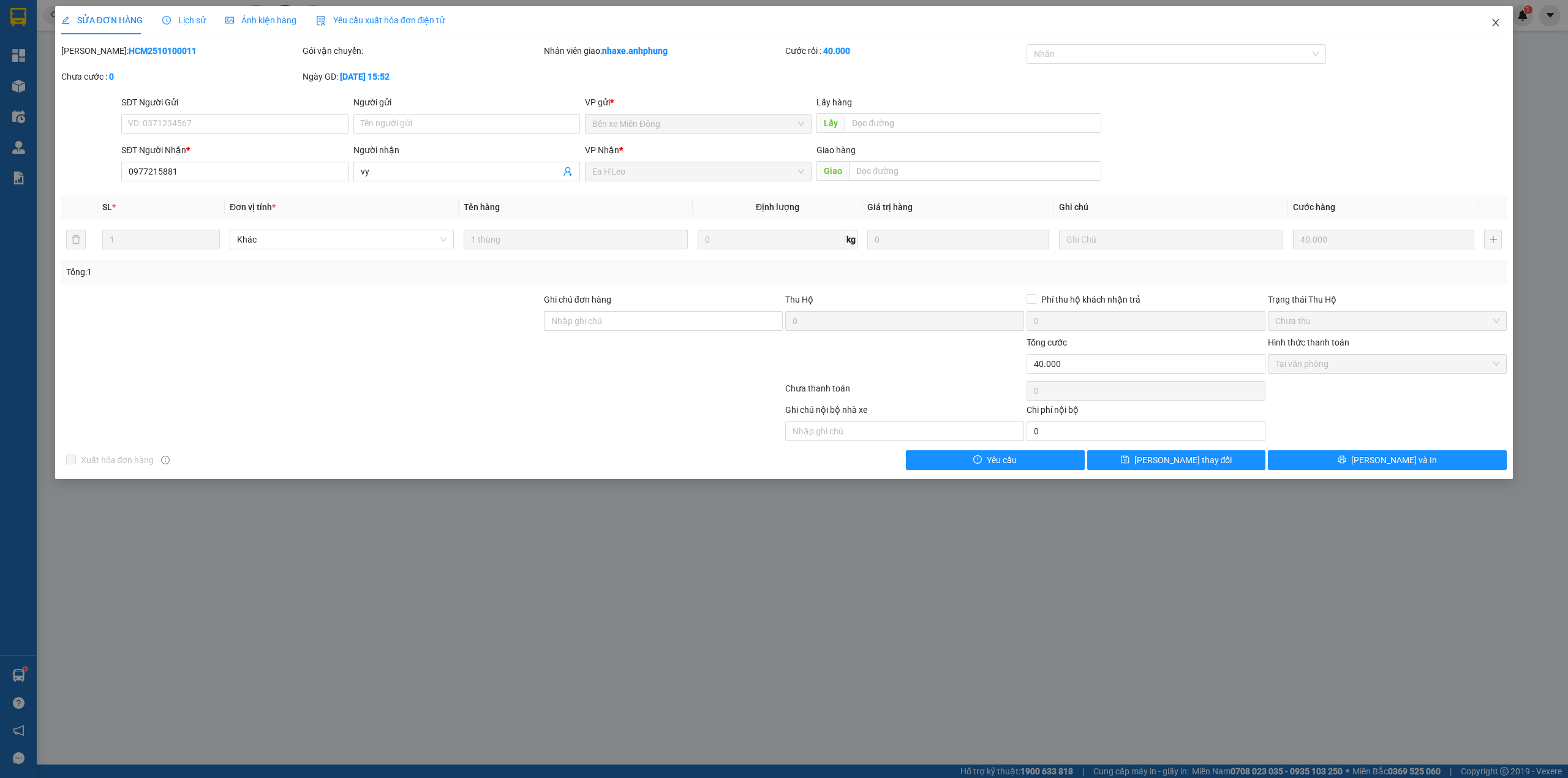
click at [1498, 20] on icon "close" at bounding box center [1496, 22] width 10 height 10
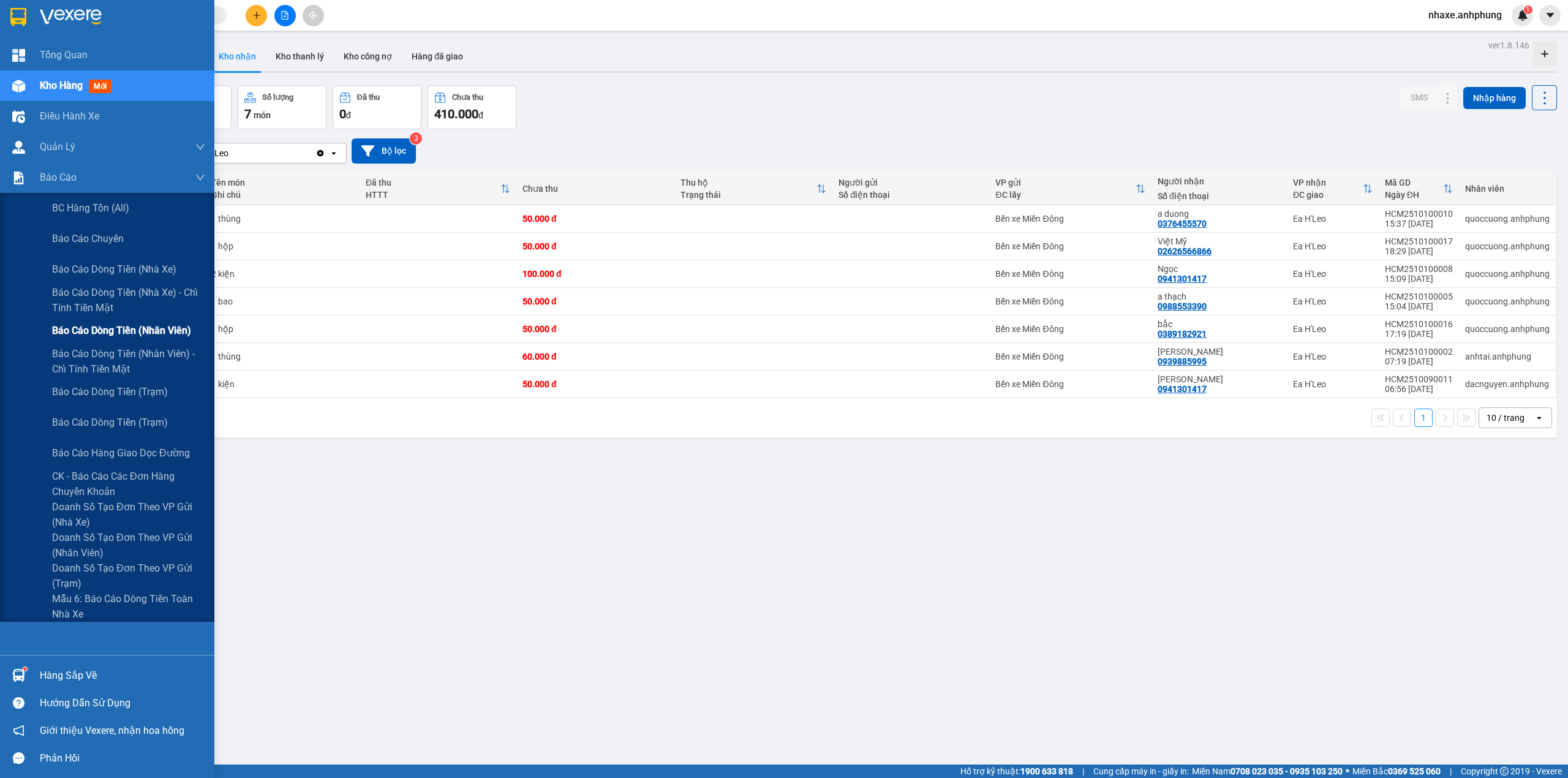
click at [150, 326] on span "Báo cáo dòng tiền (nhân viên)" at bounding box center [121, 330] width 139 height 15
